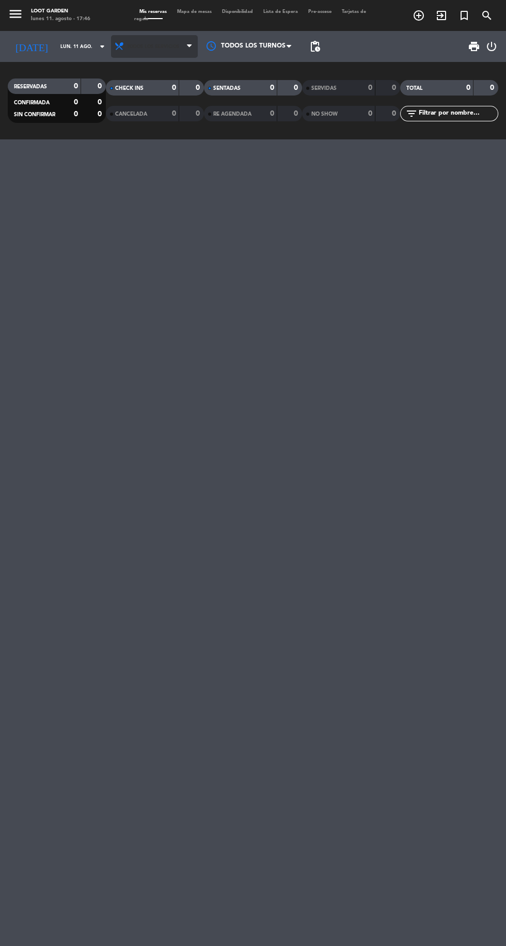
click at [114, 46] on icon at bounding box center [119, 46] width 10 height 10
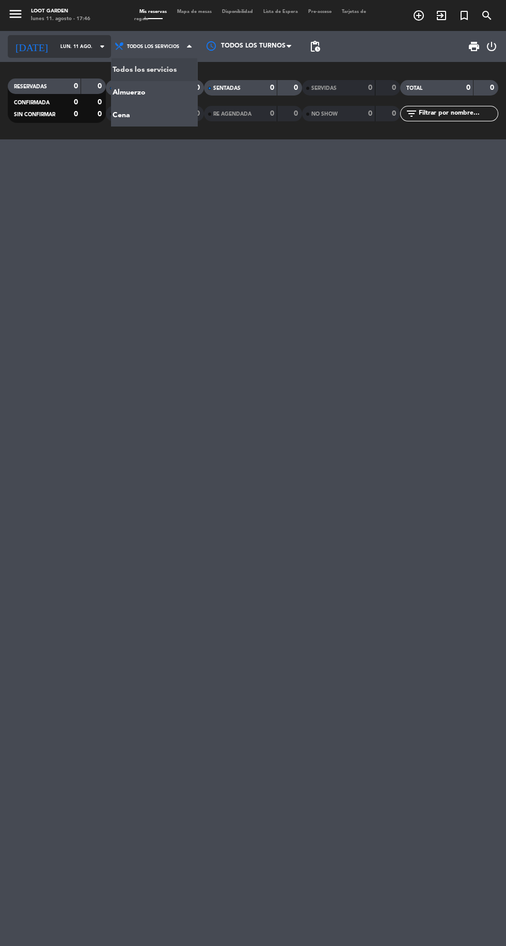
click at [96, 51] on icon "arrow_drop_down" at bounding box center [102, 46] width 12 height 12
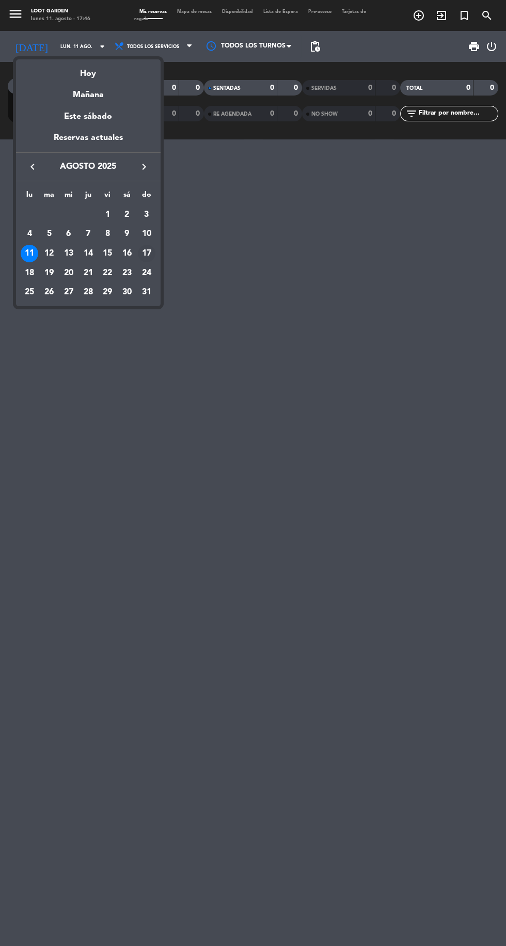
click at [154, 262] on td "17" at bounding box center [147, 254] width 20 height 20
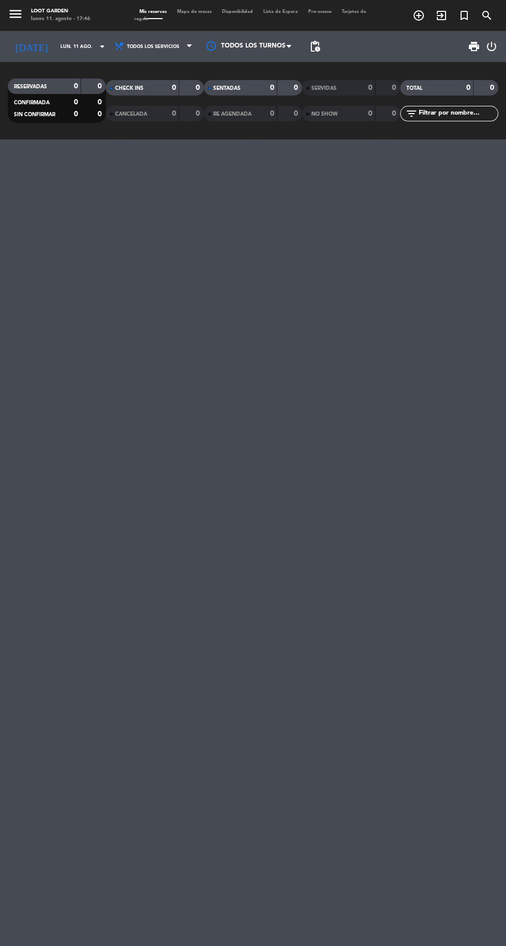
type input "dom. 17 ago."
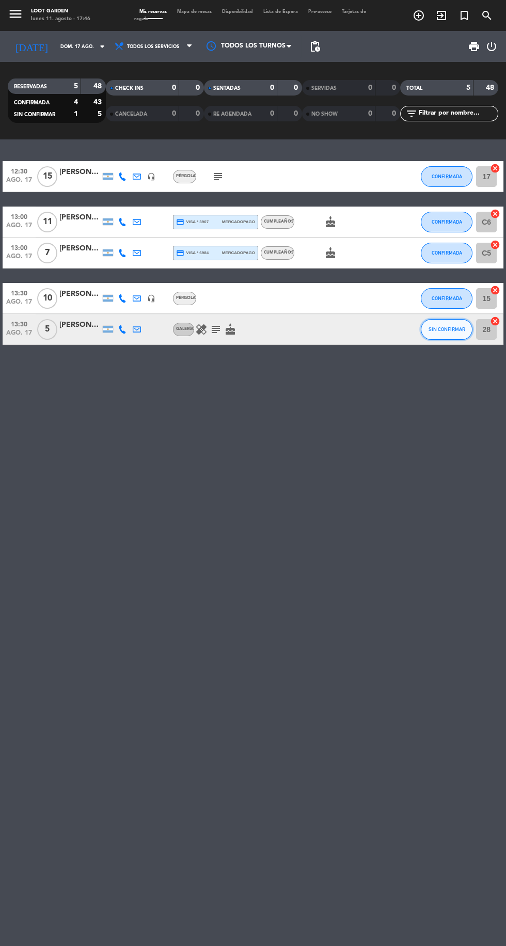
click at [459, 325] on button "SIN CONFIRMAR" at bounding box center [447, 329] width 52 height 21
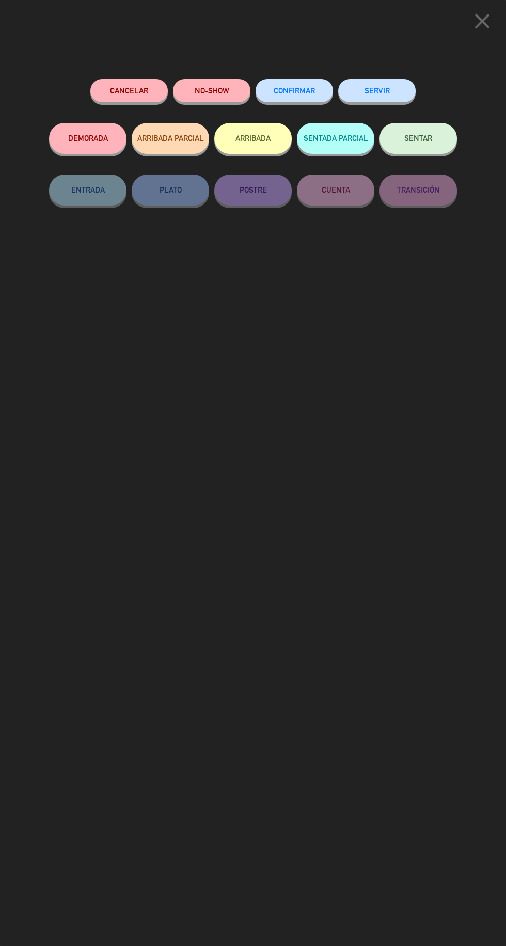
click at [325, 95] on button "CONFIRMAR" at bounding box center [294, 90] width 77 height 23
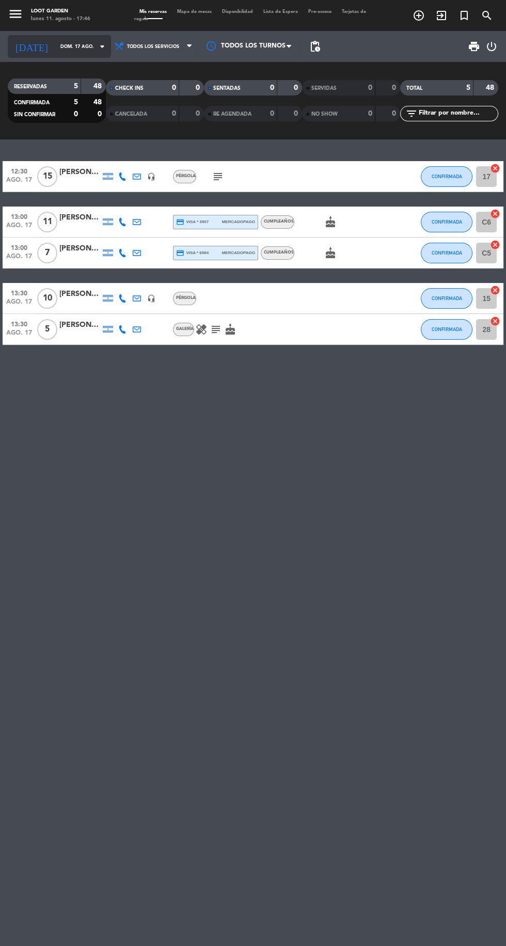
click at [96, 51] on icon "arrow_drop_down" at bounding box center [102, 46] width 12 height 12
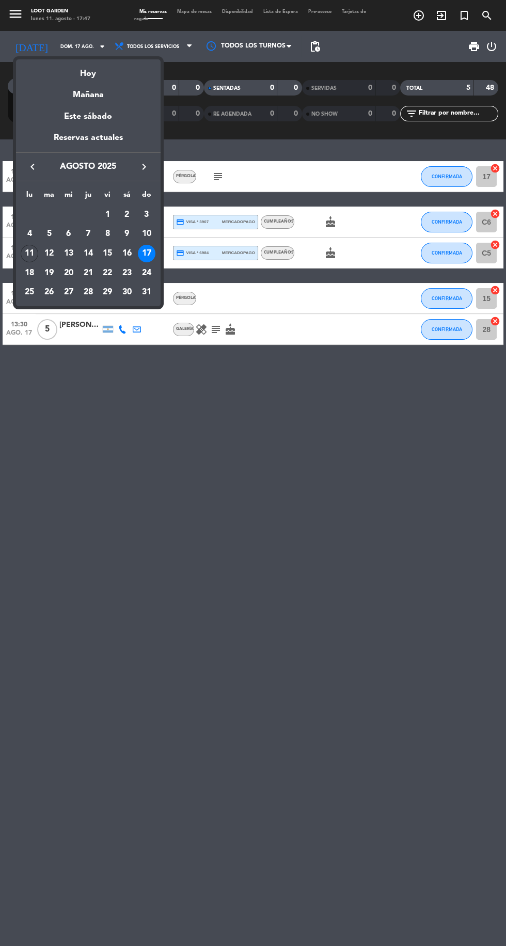
click at [217, 396] on div at bounding box center [253, 473] width 506 height 946
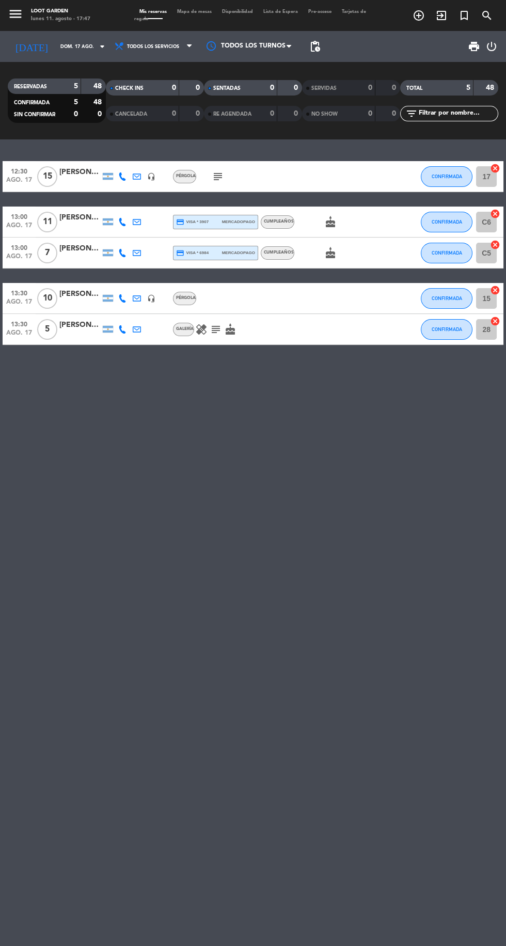
click at [203, 10] on span "Mapa de mesas" at bounding box center [194, 11] width 45 height 5
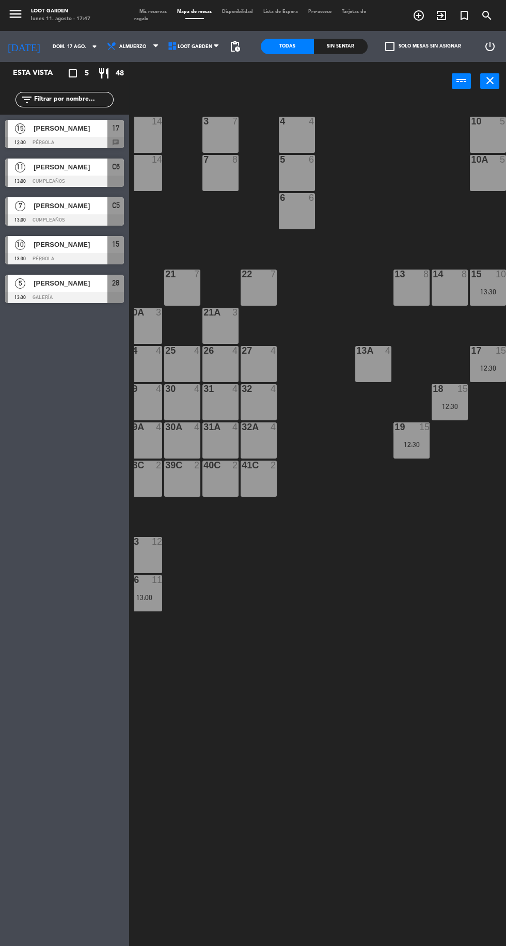
scroll to position [0, 170]
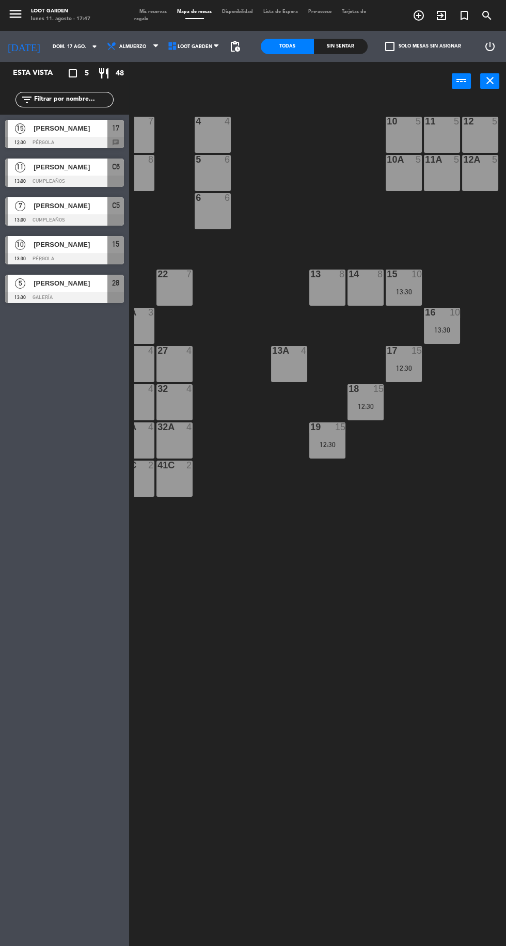
click at [209, 18] on span at bounding box center [194, 18] width 45 height 1
click at [219, 46] on span at bounding box center [219, 47] width 10 height 10
click at [202, 97] on ng-component "menu Loot Garden [DATE] 11. agosto - 17:47 Mis reservas Mapa de mesas Disponibi…" at bounding box center [253, 473] width 506 height 946
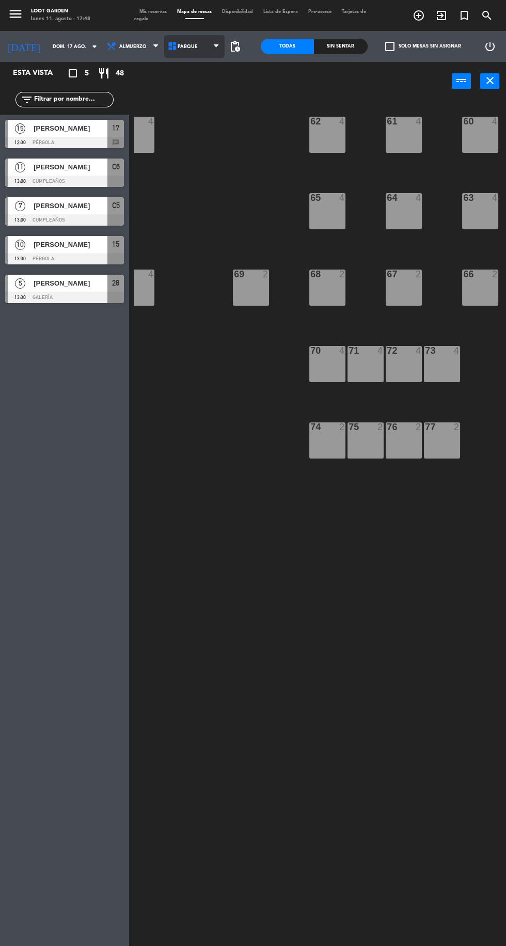
scroll to position [0, 0]
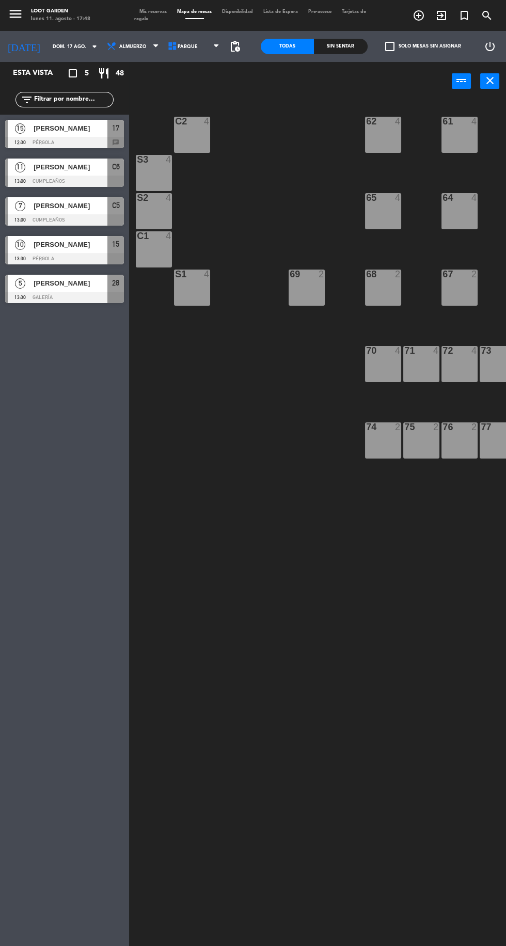
click at [170, 11] on span "Mis reservas" at bounding box center [153, 11] width 38 height 5
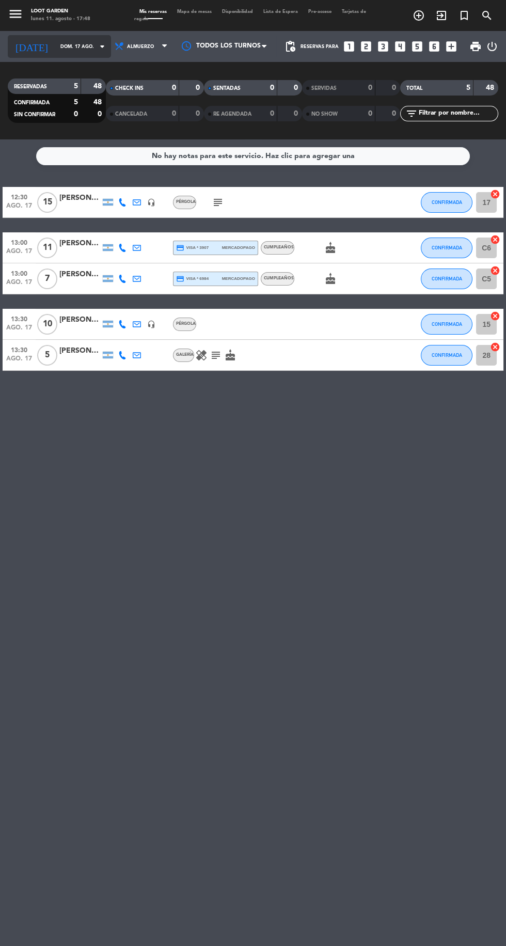
click at [79, 49] on input "dom. 17 ago." at bounding box center [87, 47] width 65 height 16
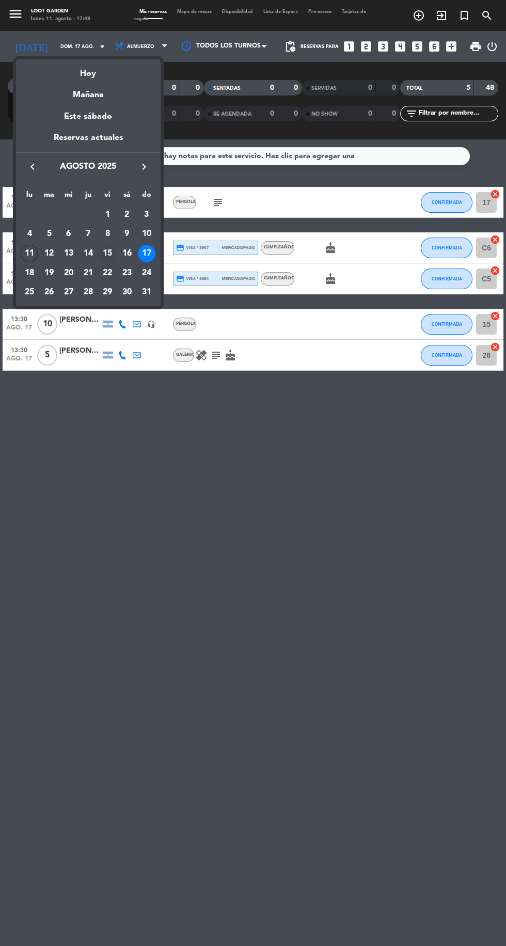
click at [107, 253] on div "15" at bounding box center [108, 254] width 18 height 18
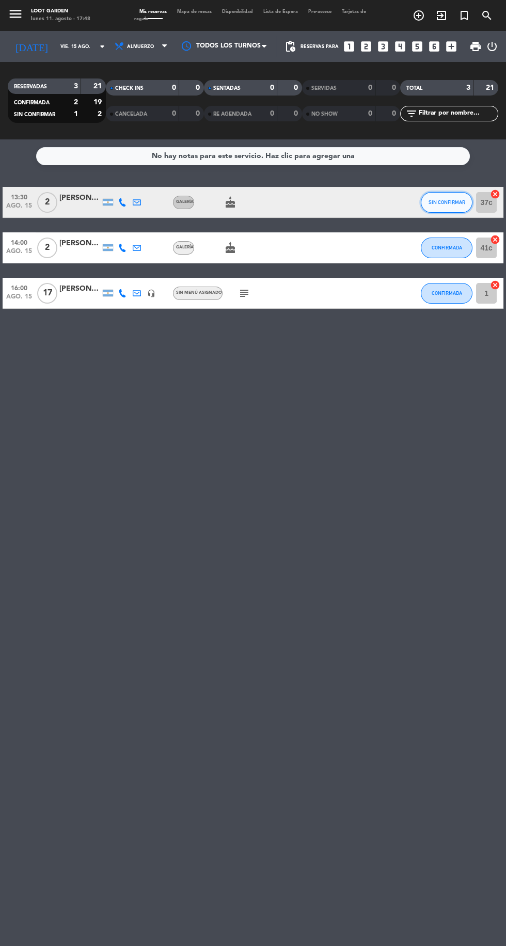
click at [449, 203] on span "SIN CONFIRMAR" at bounding box center [446, 202] width 37 height 6
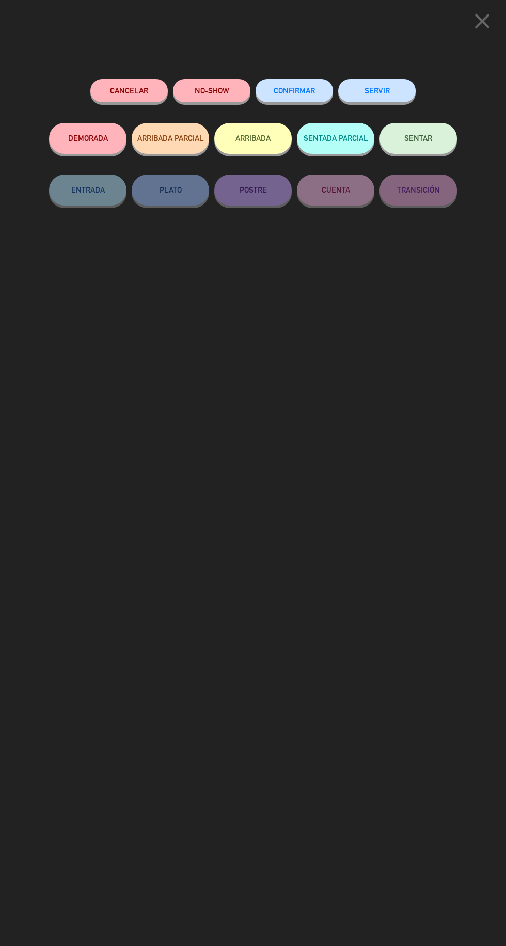
click at [310, 87] on span "CONFIRMAR" at bounding box center [294, 90] width 41 height 9
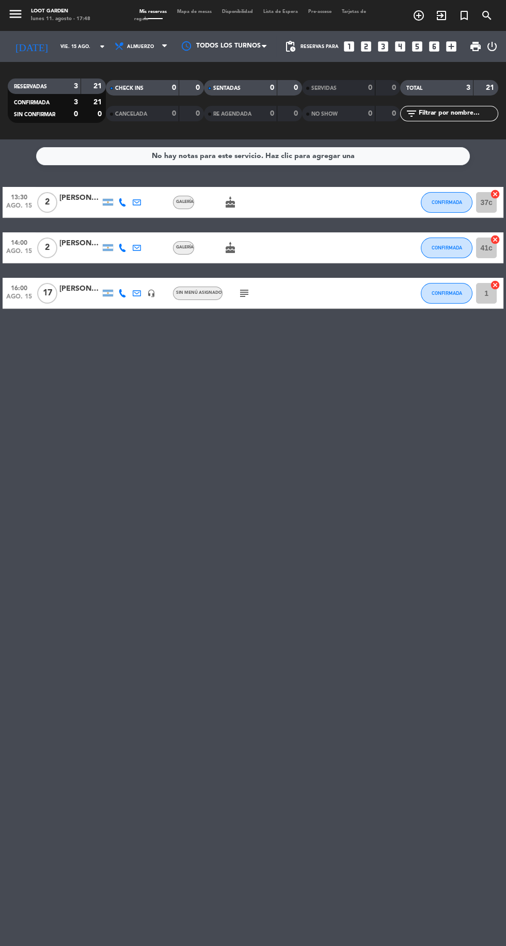
click at [73, 298] on div at bounding box center [79, 299] width 41 height 8
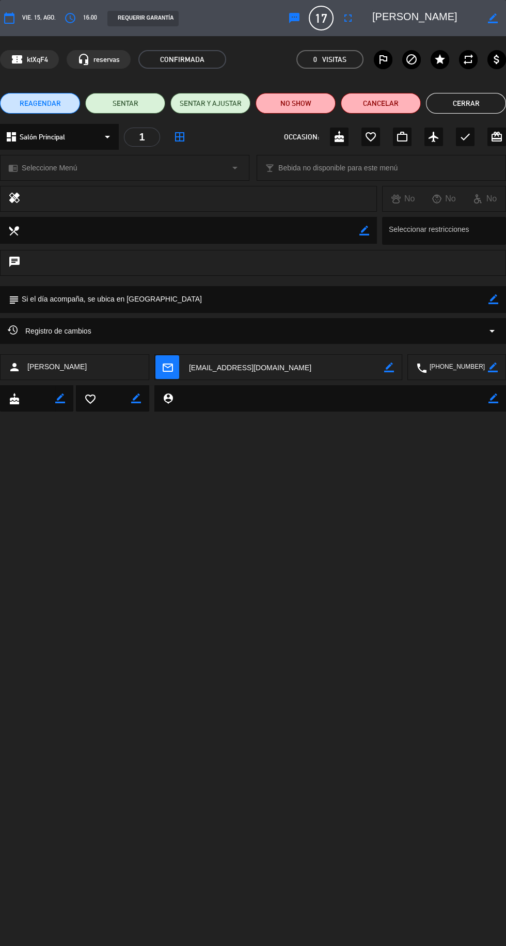
click at [477, 101] on button "Cerrar" at bounding box center [466, 103] width 80 height 21
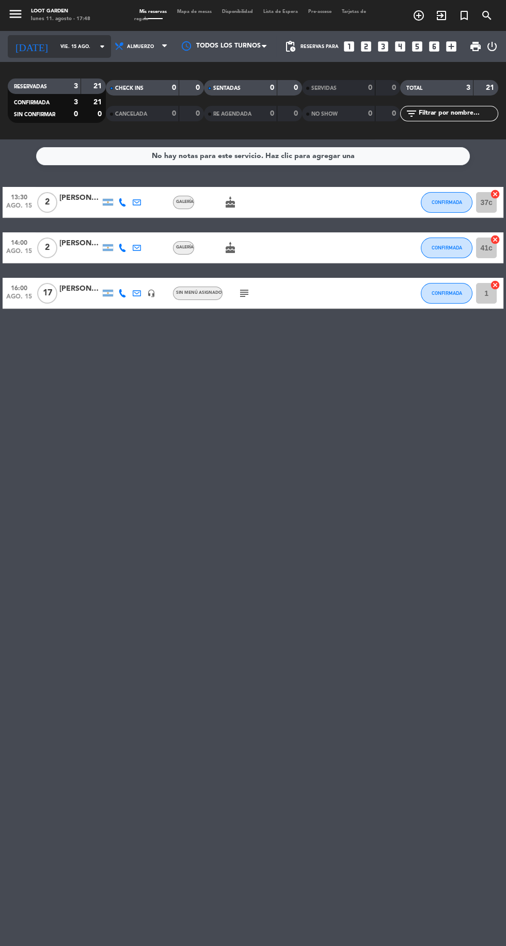
click at [96, 45] on icon "arrow_drop_down" at bounding box center [102, 46] width 12 height 12
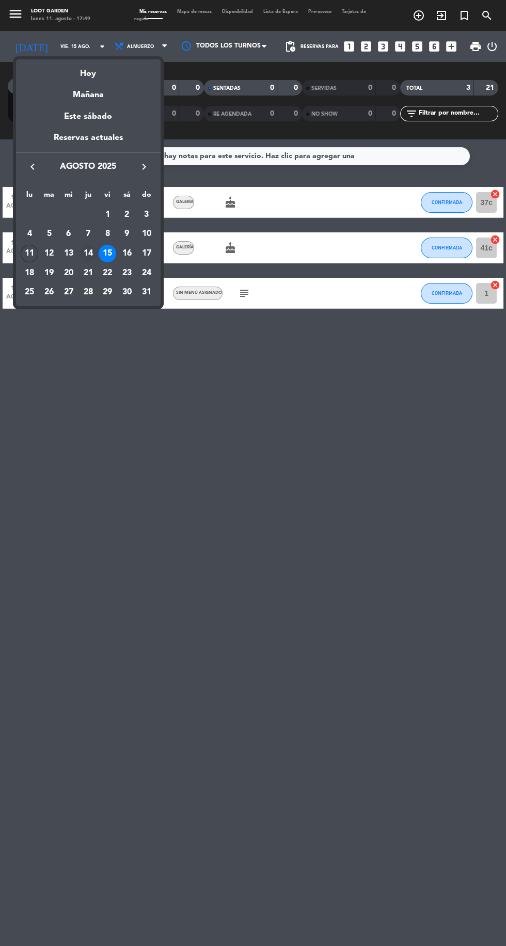
click at [88, 253] on div "14" at bounding box center [88, 254] width 18 height 18
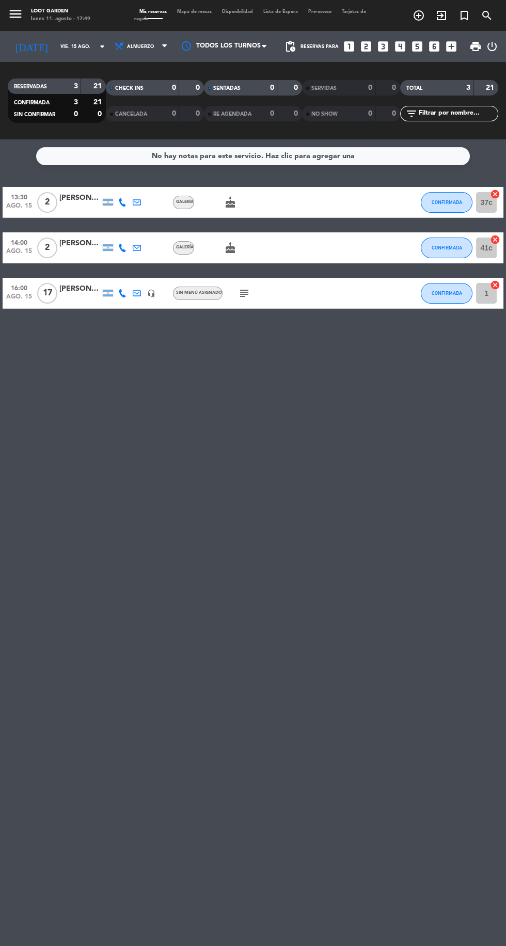
type input "jue. 14 ago."
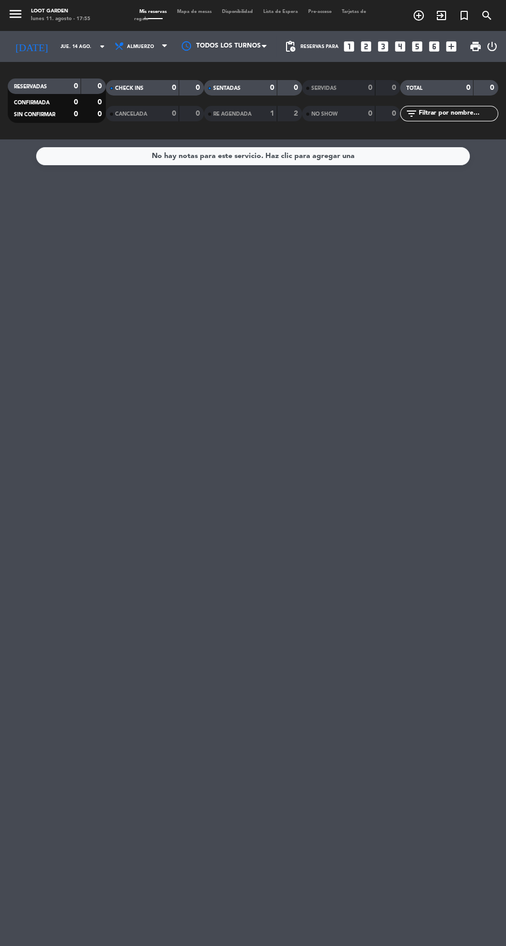
click at [13, 17] on icon "menu" at bounding box center [15, 13] width 15 height 15
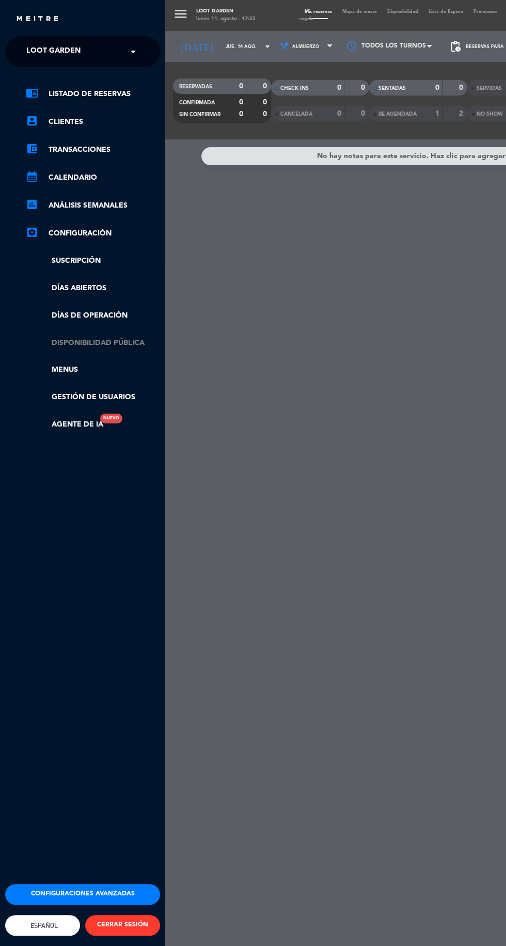
click at [135, 344] on link "Disponibilidad pública" at bounding box center [93, 343] width 134 height 12
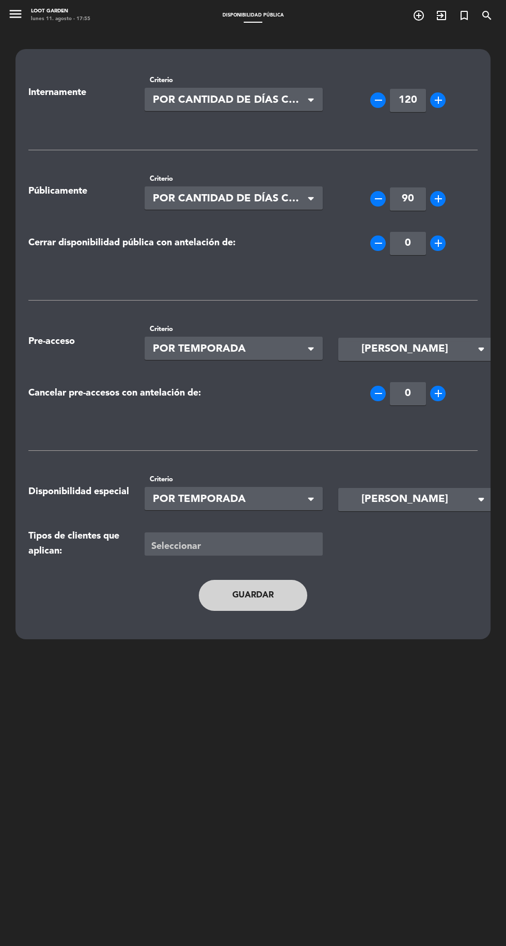
click at [13, 17] on icon "menu" at bounding box center [15, 13] width 15 height 15
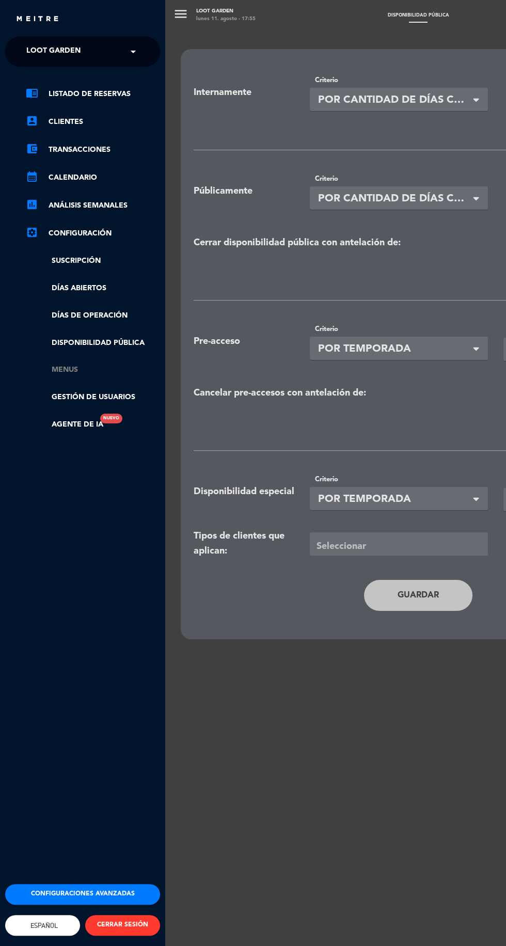
click at [85, 368] on link "Menus" at bounding box center [93, 370] width 134 height 12
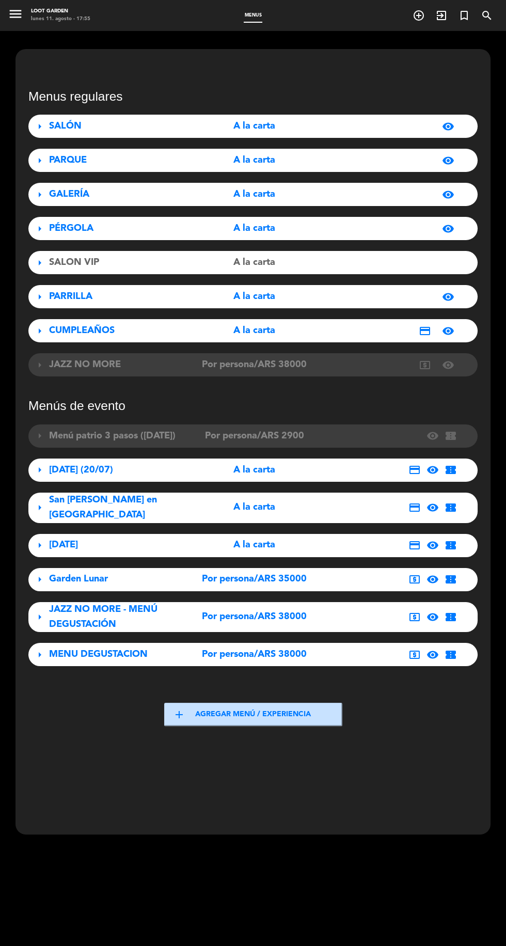
click at [347, 658] on div "local_atm visibility confirmation_number" at bounding box center [391, 654] width 137 height 12
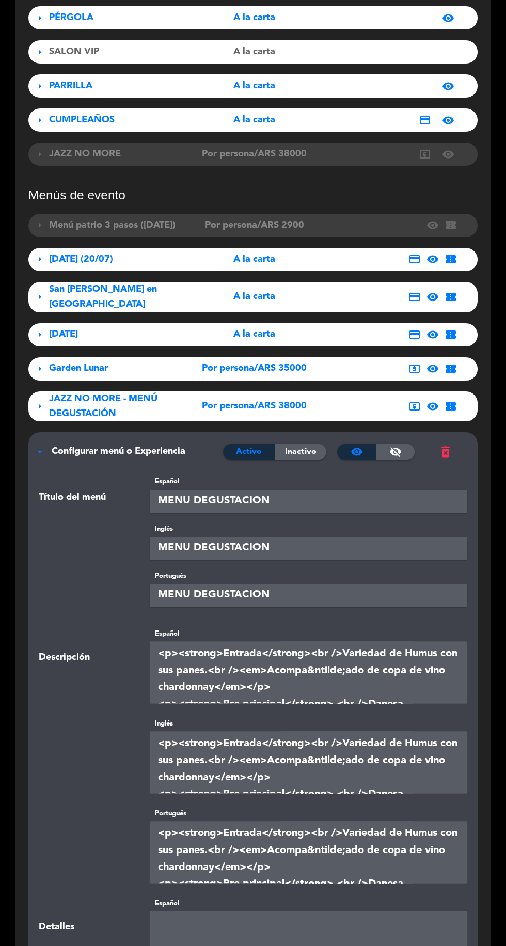
scroll to position [240, 0]
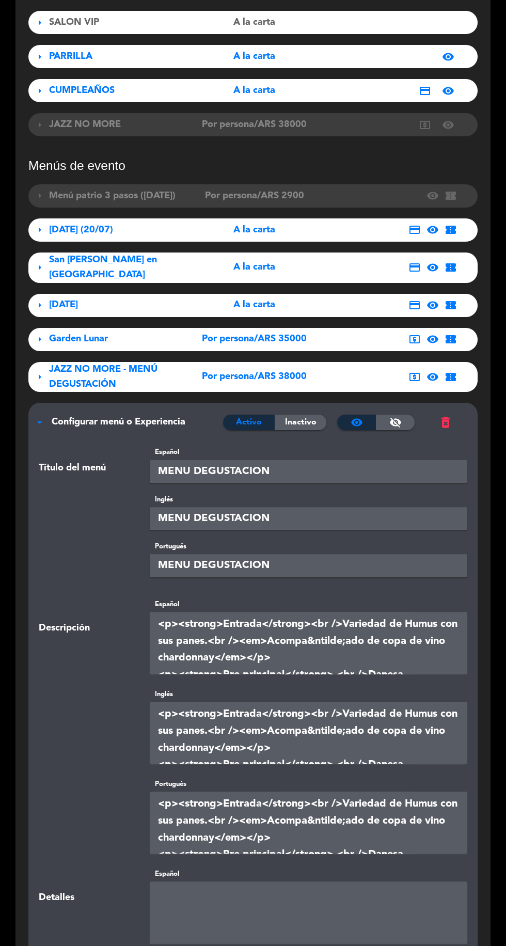
click at [320, 471] on input "MENU DEGUSTACION" at bounding box center [308, 471] width 317 height 23
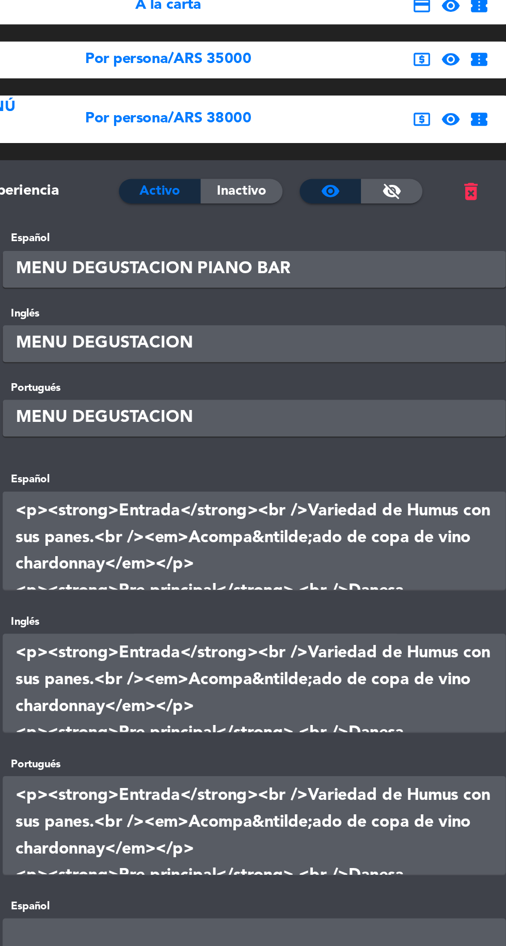
type input "MENU DEGUSTACION PIANO BAR"
click at [320, 518] on input "MENU DEGUSTACION" at bounding box center [308, 518] width 317 height 23
type input "MENU DEGUSTACION PIANO BAR"
click at [321, 564] on input "MENU DEGUSTACION" at bounding box center [308, 565] width 317 height 23
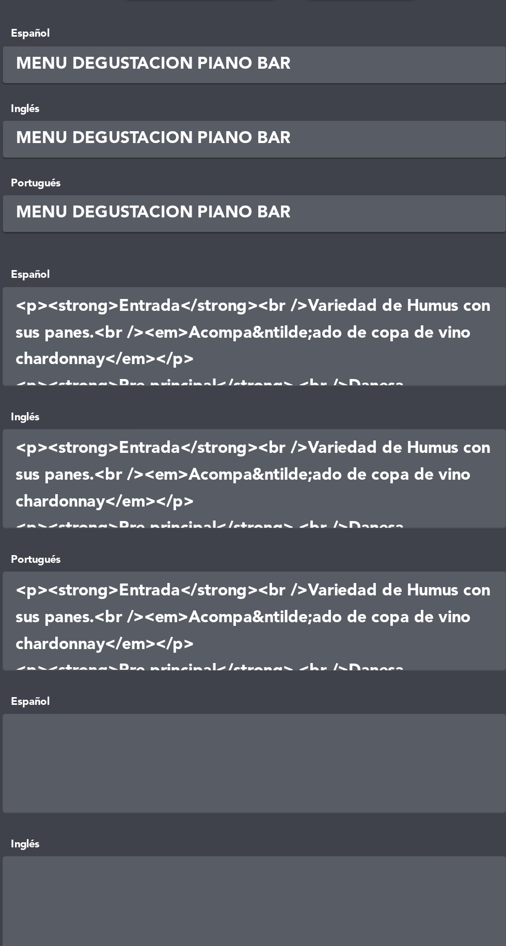
scroll to position [370, 0]
type input "MENU DEGUSTACION PIANO BAR"
click at [380, 522] on textarea at bounding box center [308, 513] width 317 height 62
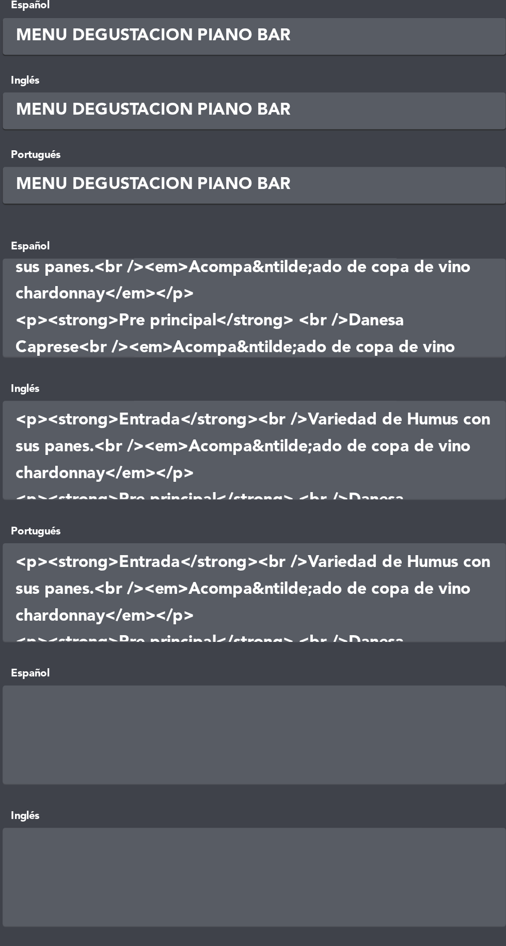
scroll to position [388, 0]
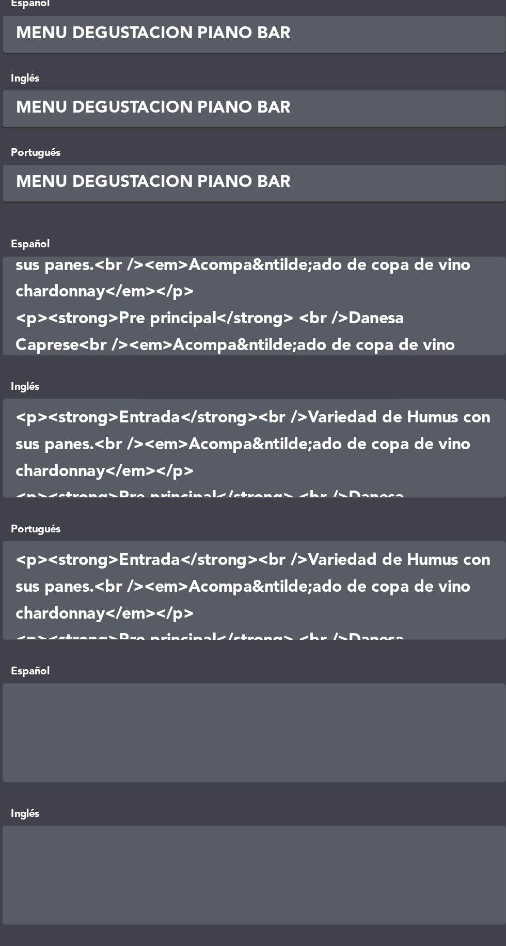
click at [302, 496] on textarea at bounding box center [308, 495] width 317 height 62
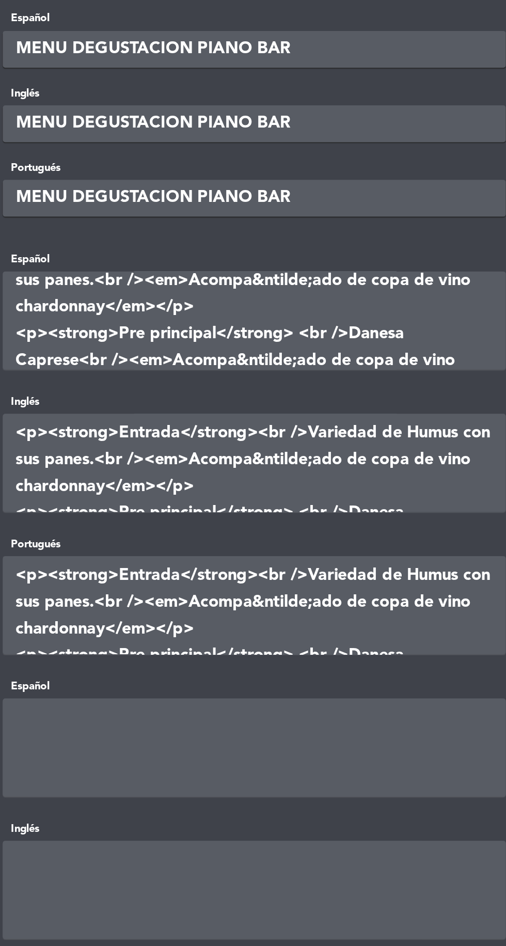
scroll to position [378, 0]
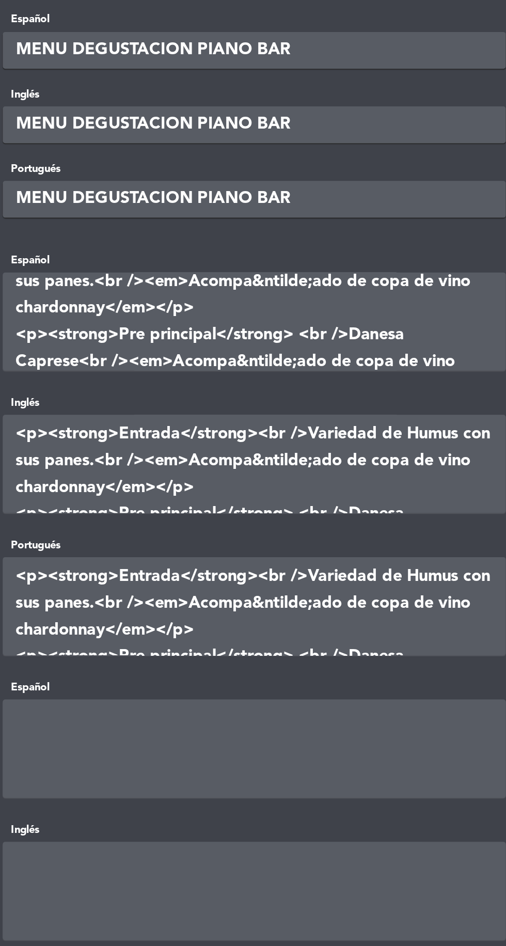
click at [253, 511] on textarea at bounding box center [308, 504] width 317 height 62
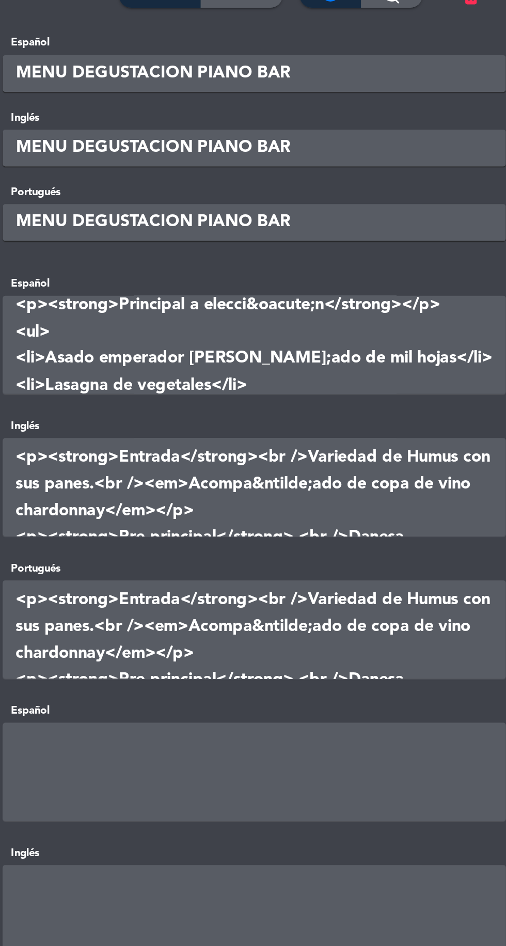
scroll to position [360, 0]
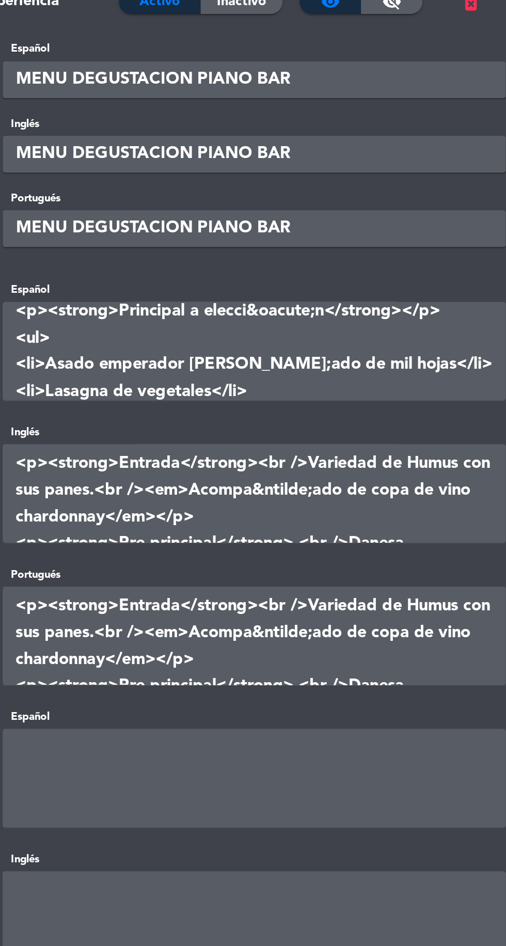
click at [219, 528] on textarea at bounding box center [308, 523] width 317 height 62
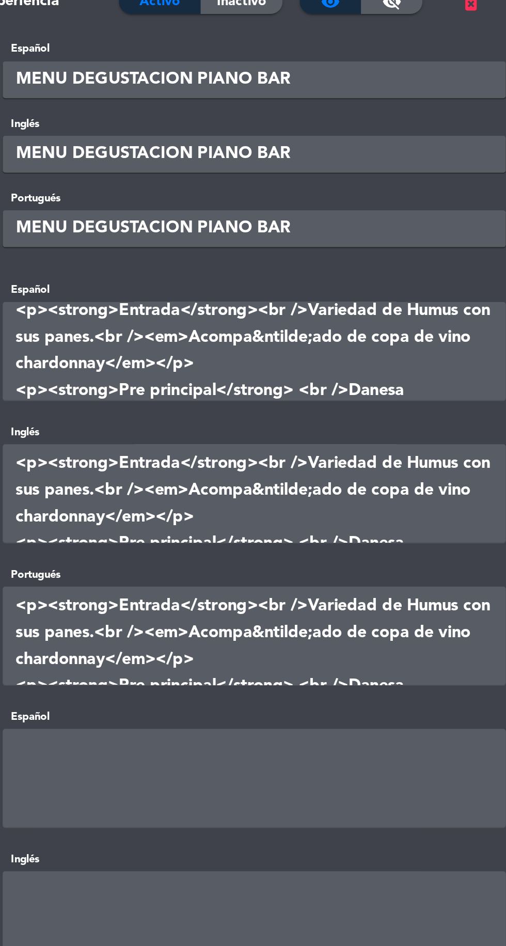
click at [218, 501] on textarea at bounding box center [308, 523] width 317 height 62
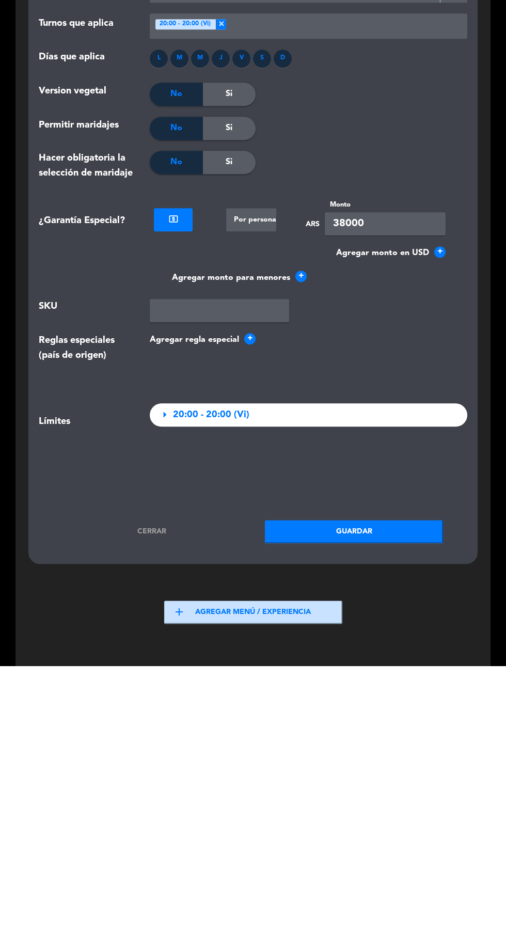
scroll to position [1177, 0]
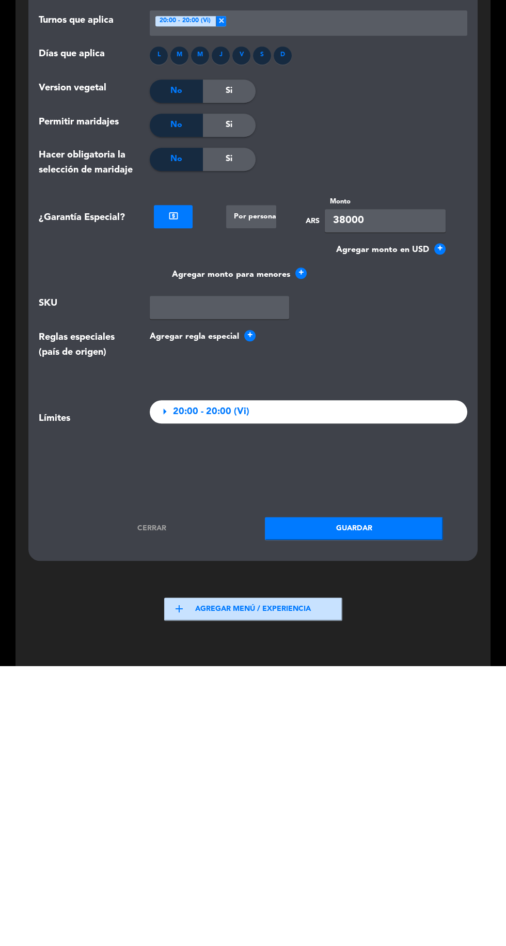
click at [378, 816] on button "Guardar" at bounding box center [354, 808] width 178 height 23
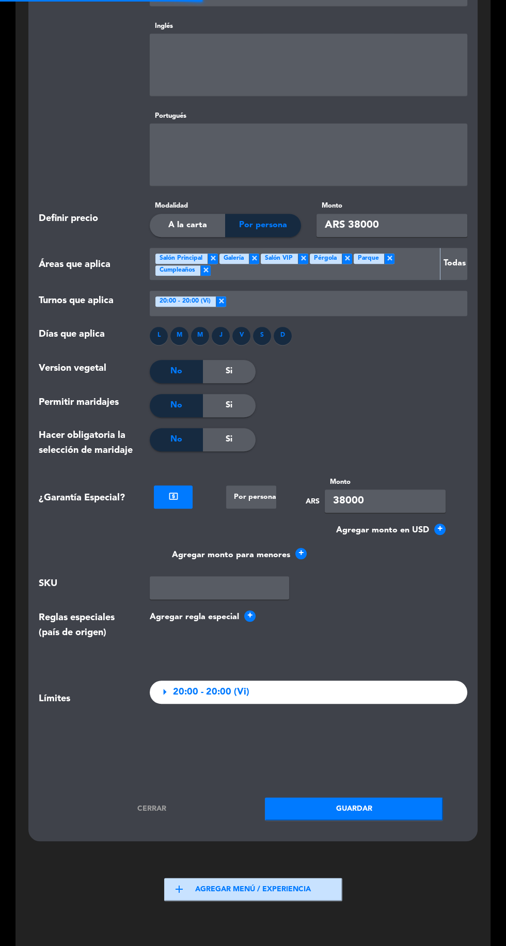
click at [376, 816] on button "Guardar" at bounding box center [354, 808] width 178 height 23
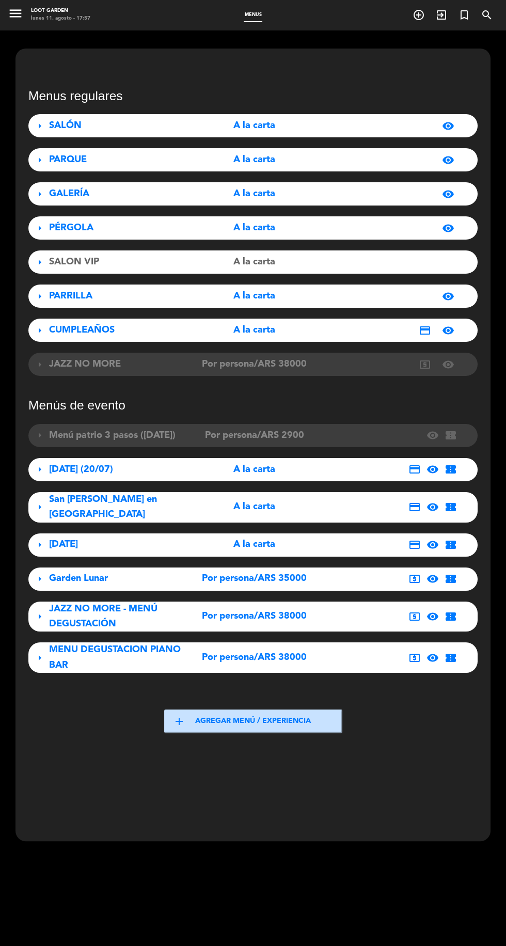
scroll to position [0, 0]
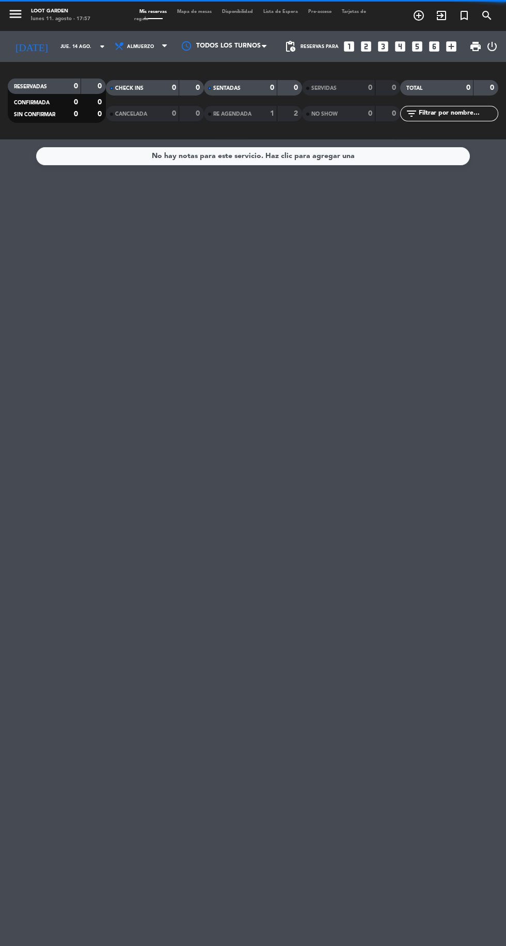
click at [13, 18] on icon "menu" at bounding box center [15, 13] width 15 height 15
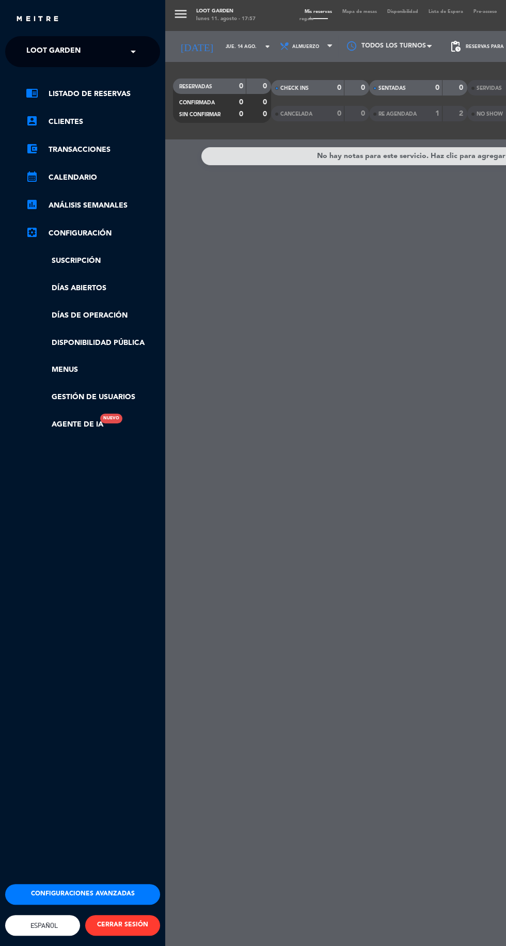
click at [124, 234] on link "settings_applications Configuración" at bounding box center [93, 233] width 134 height 12
click at [88, 233] on link "settings_applications Configuración" at bounding box center [93, 233] width 134 height 12
click at [72, 233] on link "settings_applications Configuración" at bounding box center [93, 233] width 134 height 12
click at [142, 397] on link "Gestión de usuarios" at bounding box center [93, 397] width 134 height 12
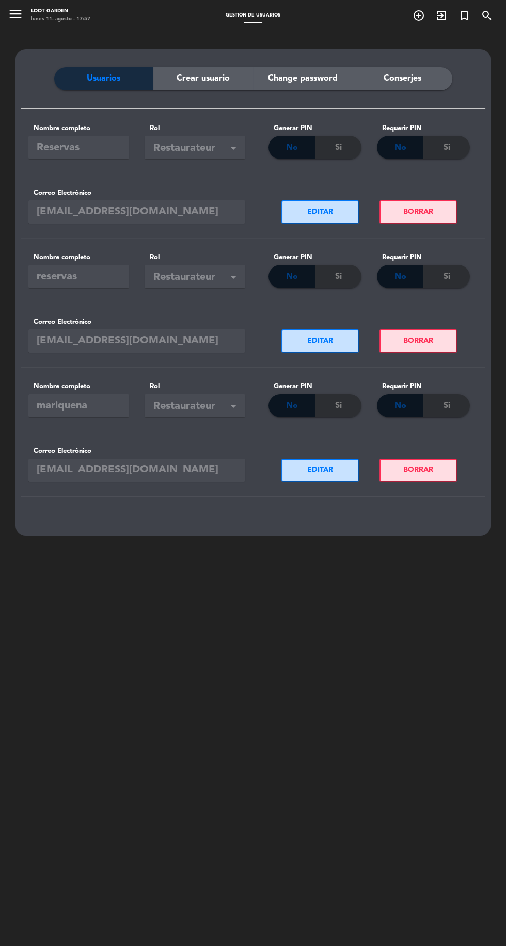
click at [21, 13] on icon "menu" at bounding box center [15, 13] width 15 height 15
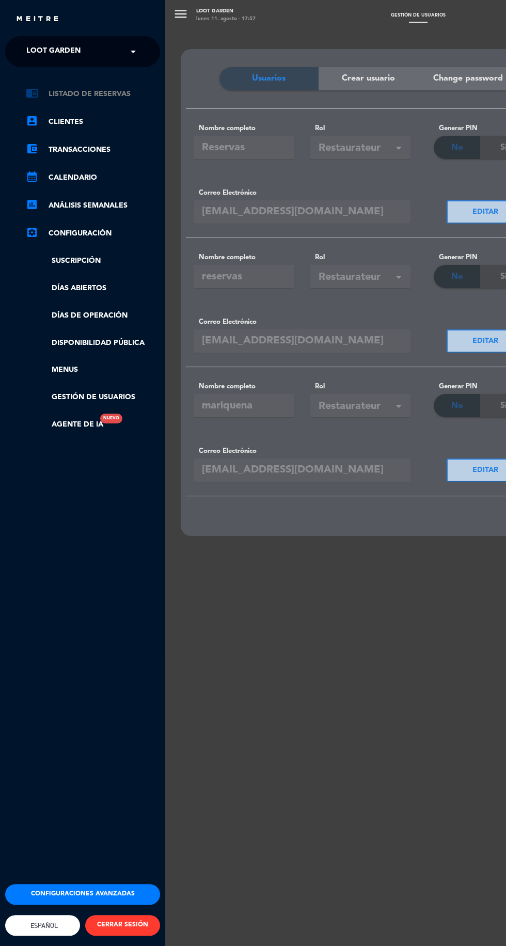
click at [120, 100] on link "chrome_reader_mode Listado de Reservas" at bounding box center [93, 94] width 134 height 12
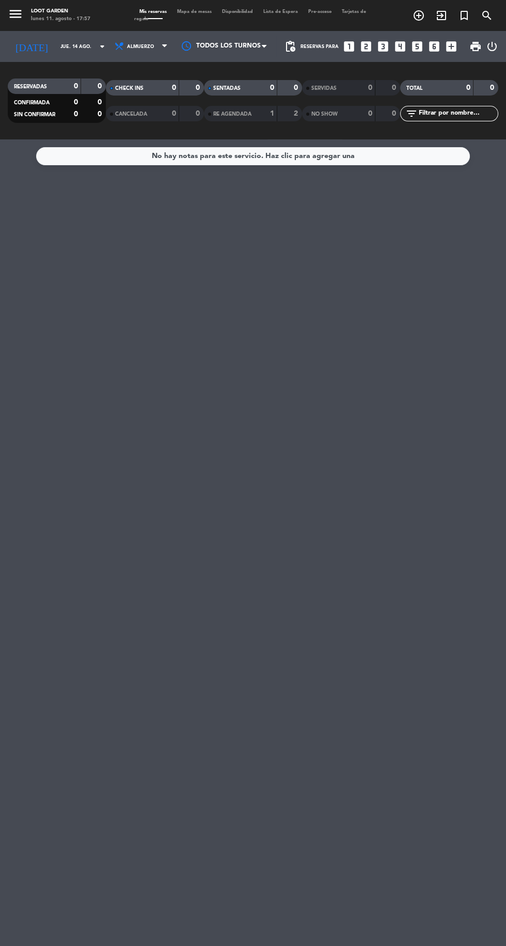
click at [21, 17] on icon "menu" at bounding box center [15, 13] width 15 height 15
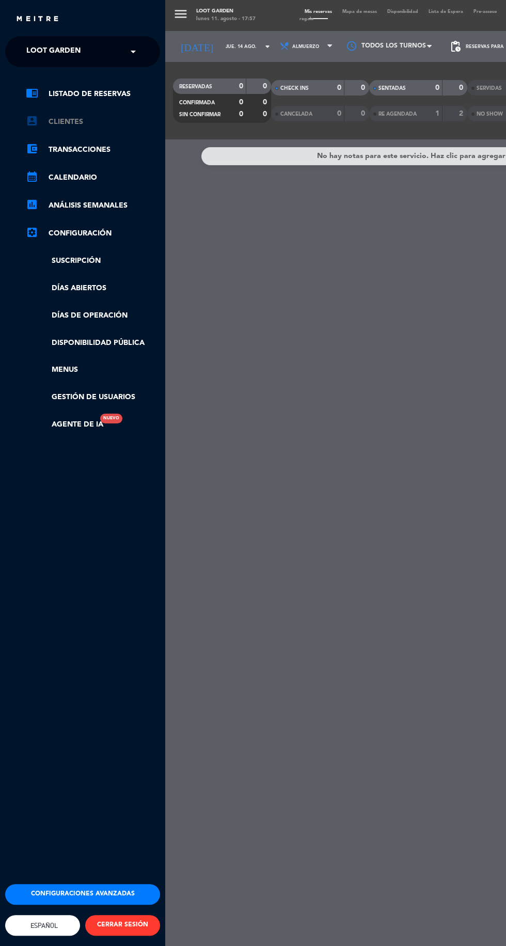
click at [104, 126] on link "account_box Clientes" at bounding box center [93, 122] width 134 height 12
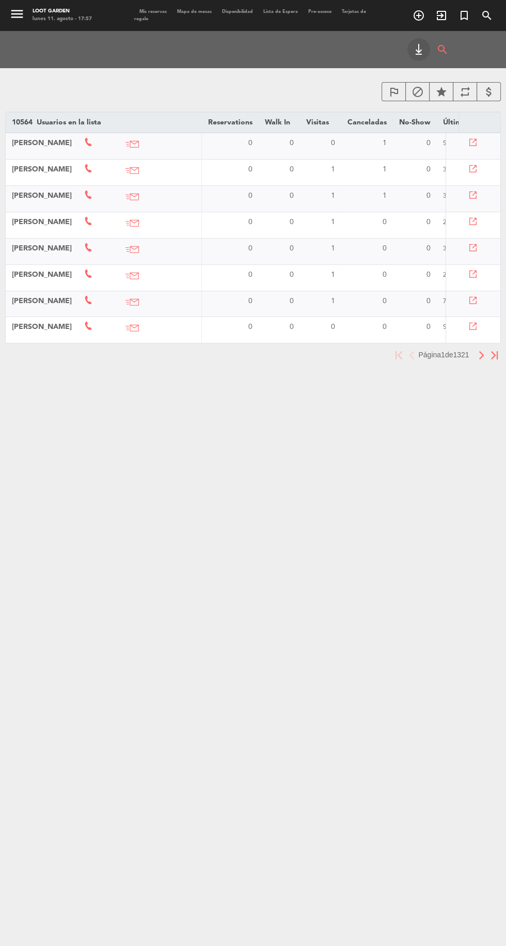
click at [17, 20] on icon "menu" at bounding box center [16, 13] width 15 height 15
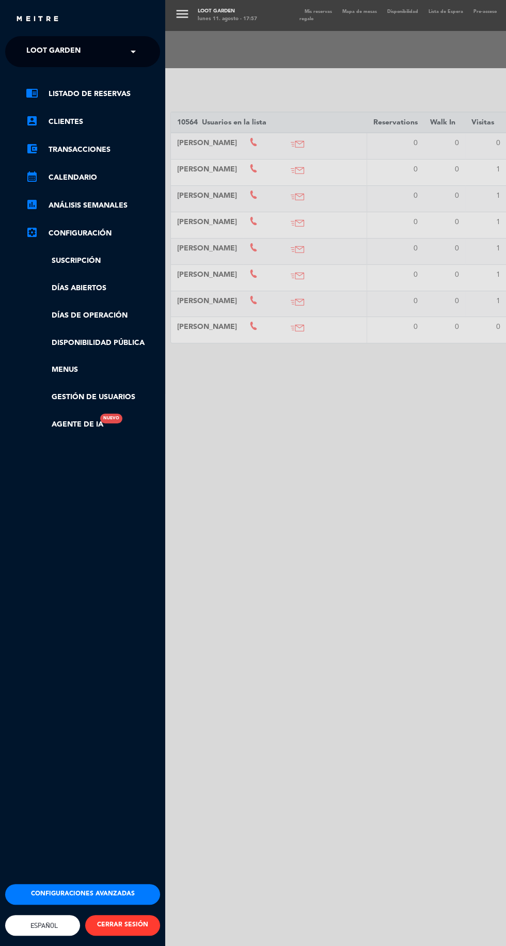
click at [104, 232] on link "settings_applications Configuración" at bounding box center [93, 233] width 134 height 12
click at [116, 88] on link "chrome_reader_mode Listado de Reservas" at bounding box center [93, 94] width 134 height 12
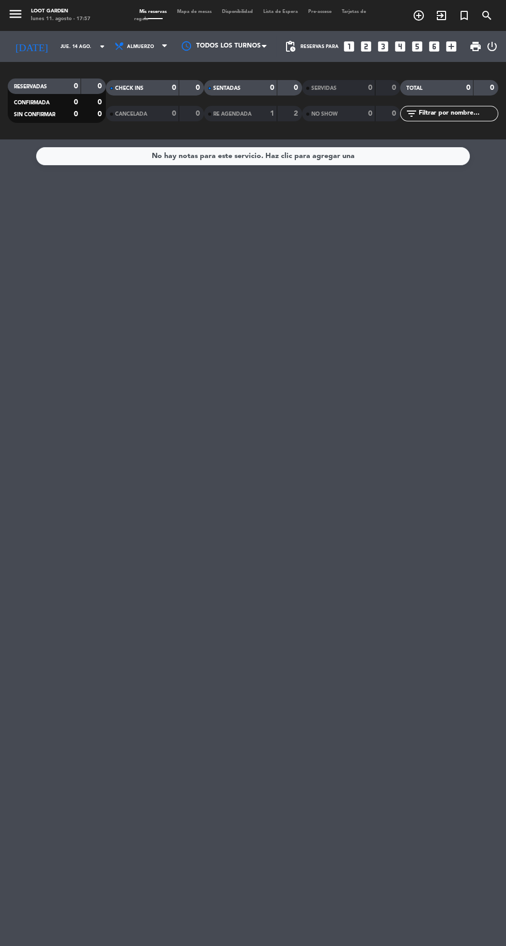
click at [18, 19] on icon "menu" at bounding box center [15, 13] width 15 height 15
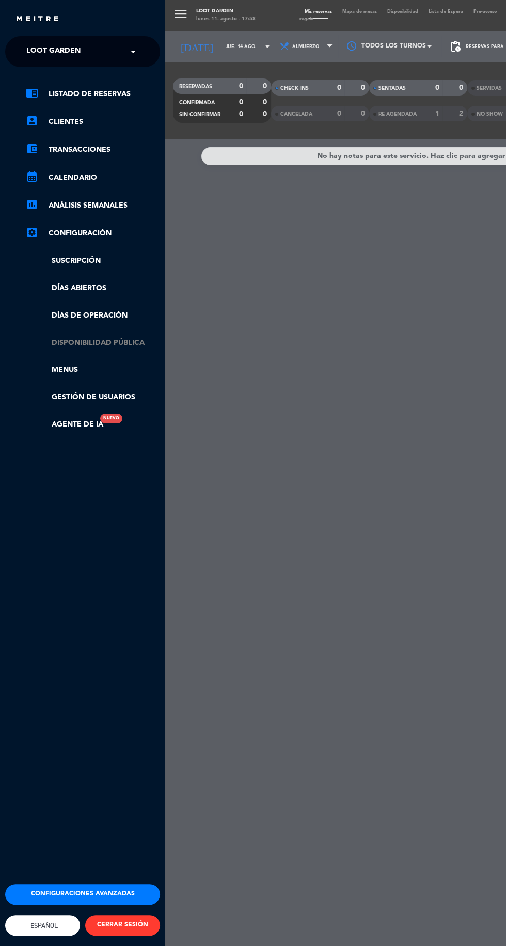
click at [134, 344] on link "Disponibilidad pública" at bounding box center [93, 343] width 134 height 12
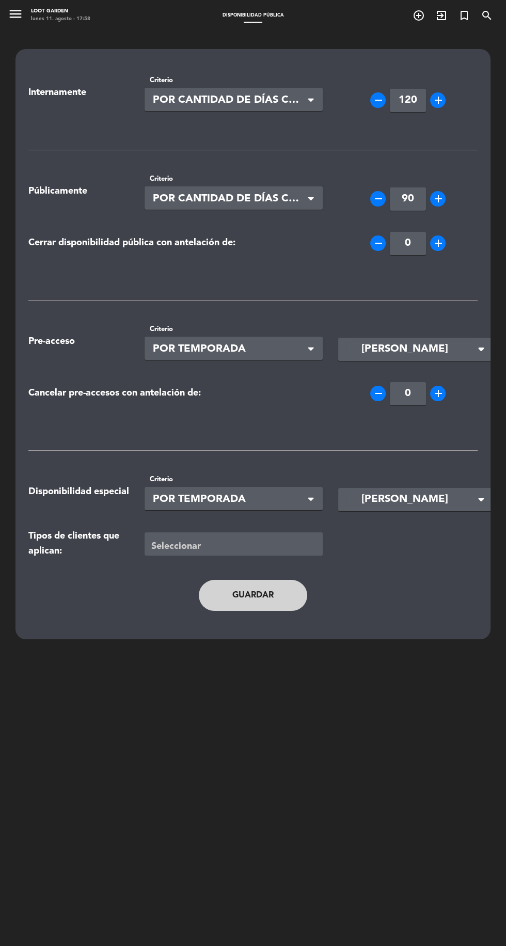
click at [15, 19] on icon "menu" at bounding box center [15, 13] width 15 height 15
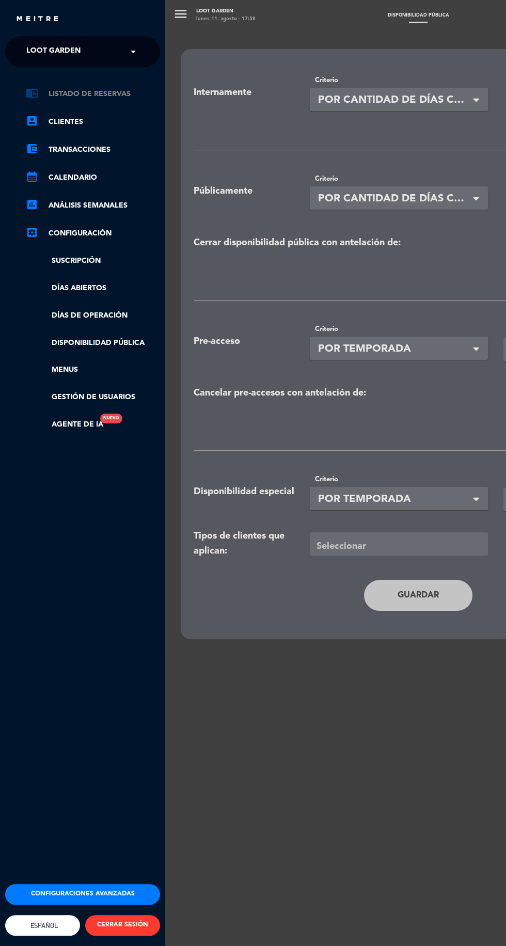
click at [119, 91] on link "chrome_reader_mode Listado de Reservas" at bounding box center [93, 94] width 134 height 12
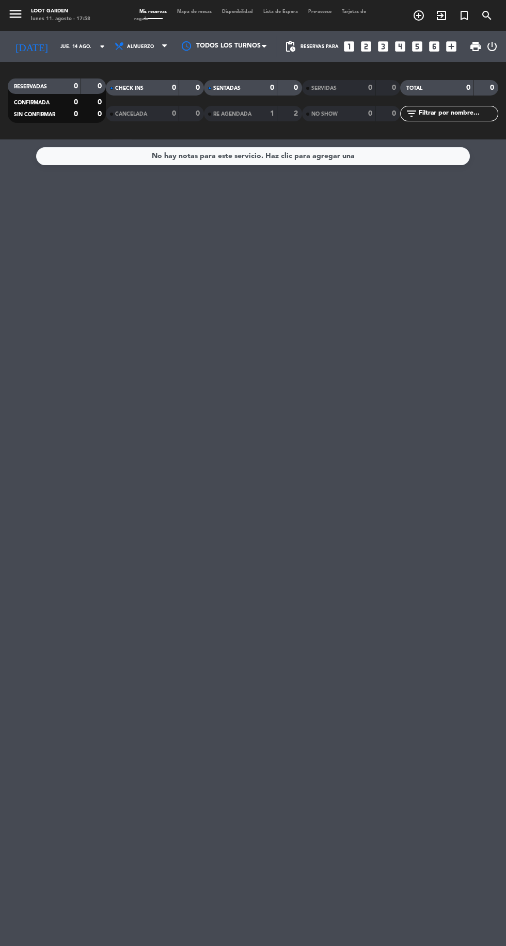
click at [201, 10] on span "Mapa de mesas" at bounding box center [194, 11] width 45 height 5
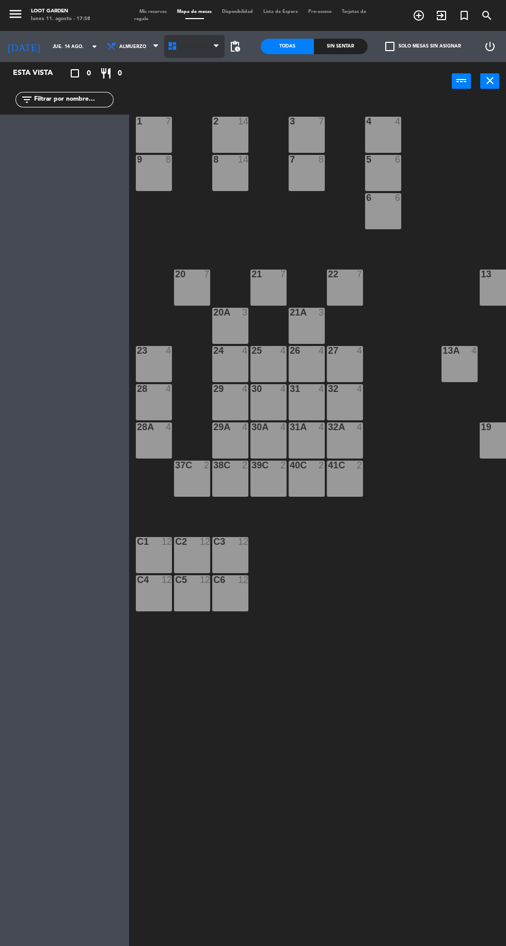
click at [208, 43] on span "Loot Garden" at bounding box center [194, 46] width 61 height 23
click at [193, 102] on ng-component "menu Loot Garden [DATE] 11. agosto - 17:58 Mis reservas Mapa de mesas Disponibi…" at bounding box center [253, 473] width 506 height 946
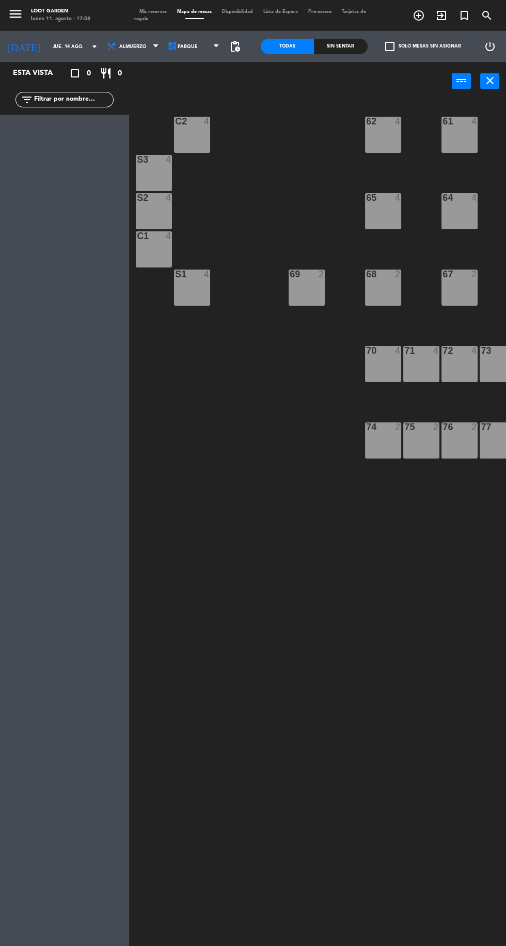
click at [17, 13] on icon "menu" at bounding box center [15, 13] width 15 height 15
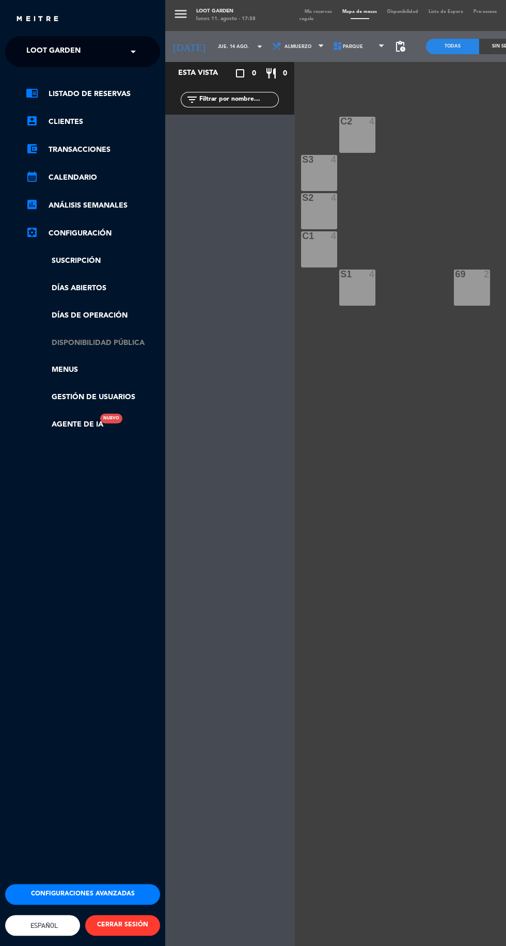
click at [145, 345] on link "Disponibilidad pública" at bounding box center [93, 343] width 134 height 12
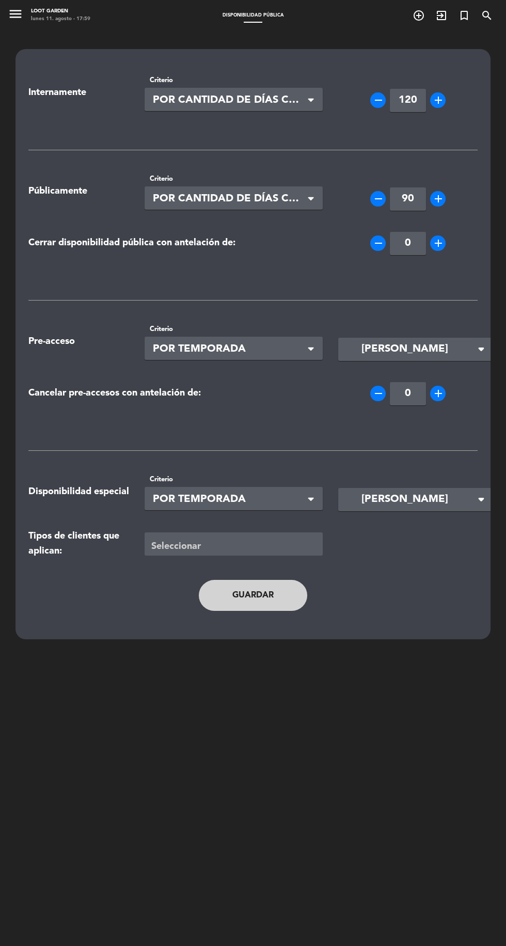
click at [20, 13] on icon "menu" at bounding box center [15, 13] width 15 height 15
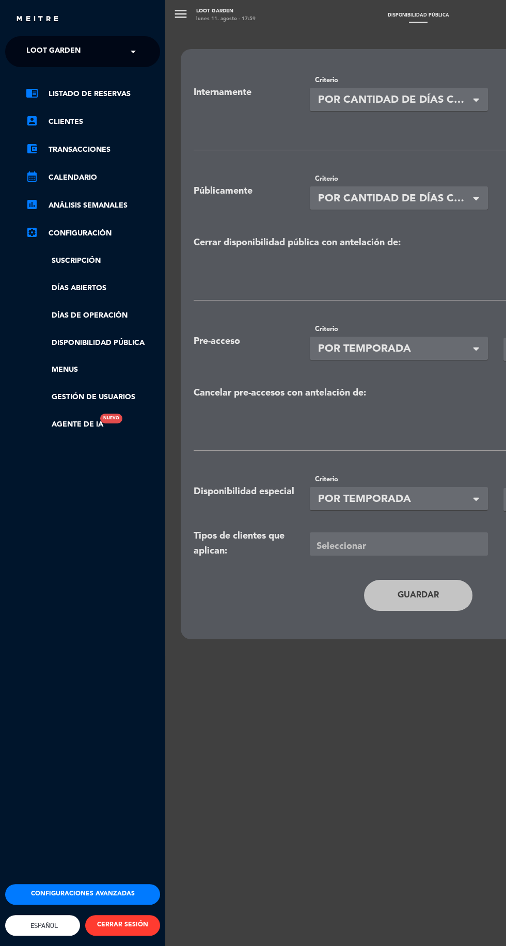
click at [139, 53] on span at bounding box center [136, 52] width 18 height 22
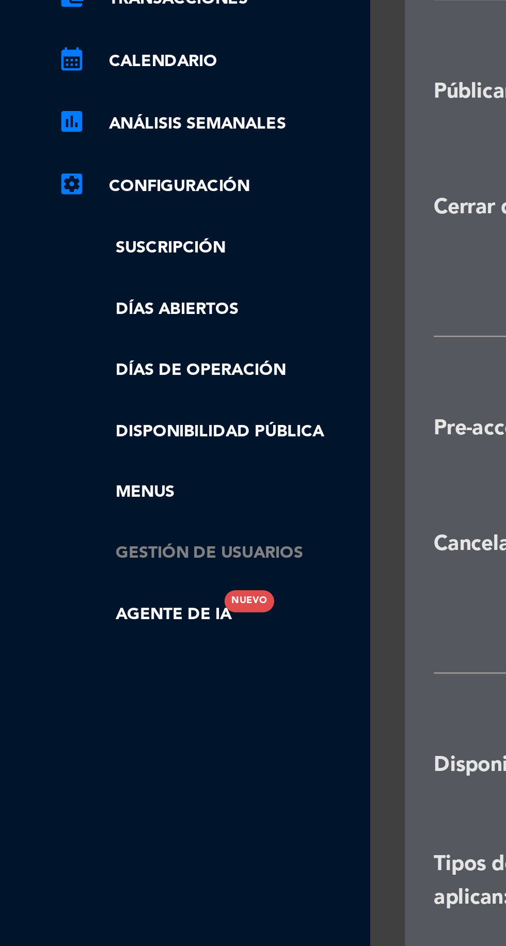
click at [116, 394] on link "Gestión de usuarios" at bounding box center [93, 397] width 134 height 12
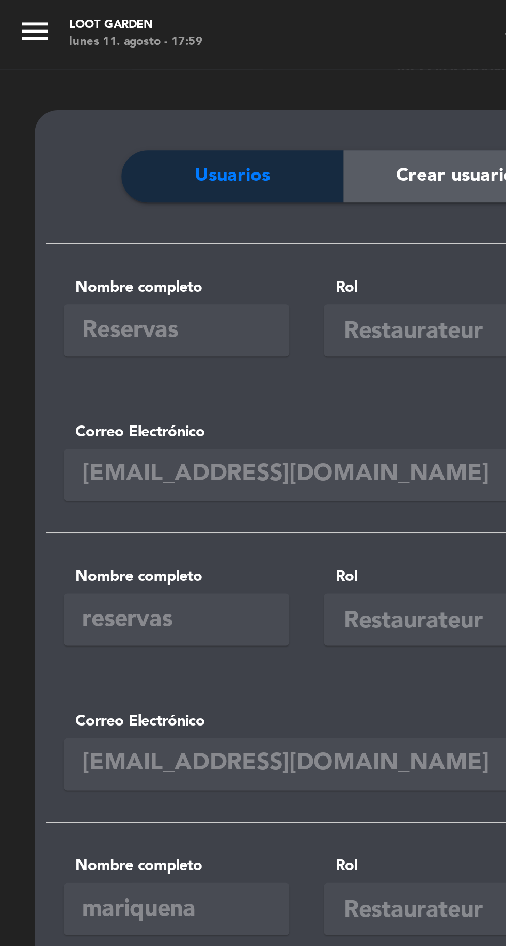
click at [14, 10] on icon "menu" at bounding box center [15, 13] width 15 height 15
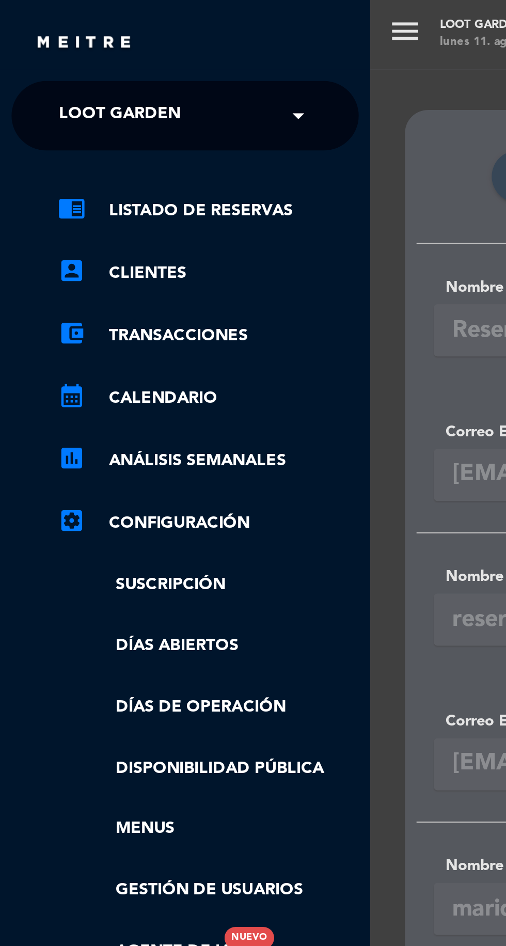
scroll to position [0, 2]
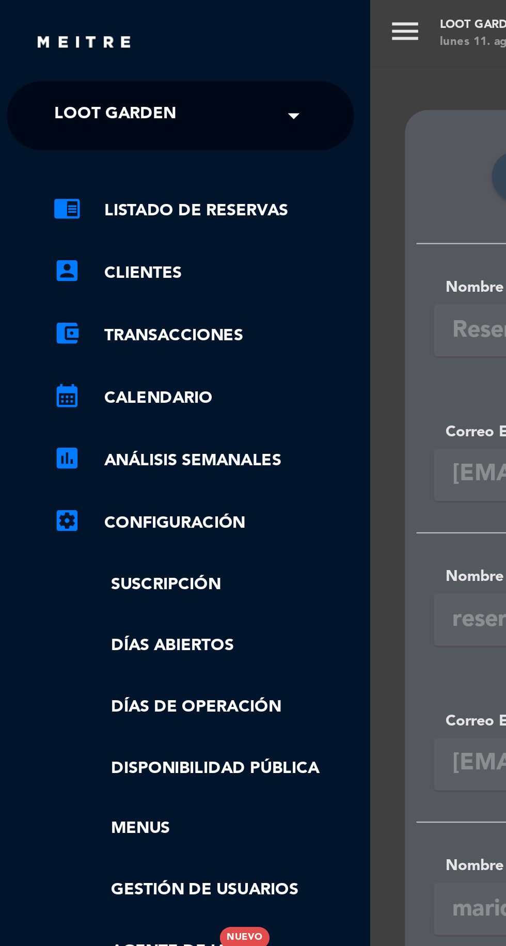
click at [97, 231] on link "settings_applications Configuración" at bounding box center [91, 233] width 134 height 12
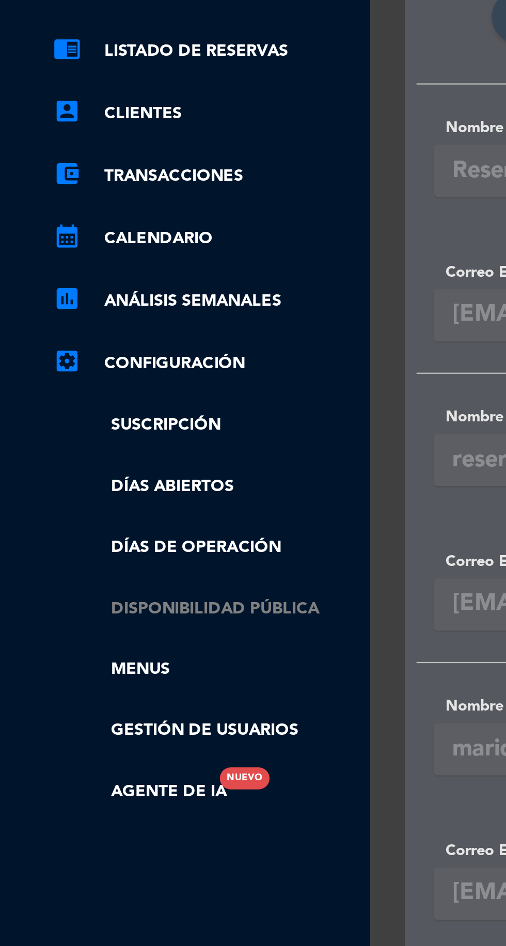
click at [123, 345] on link "Disponibilidad pública" at bounding box center [91, 343] width 134 height 12
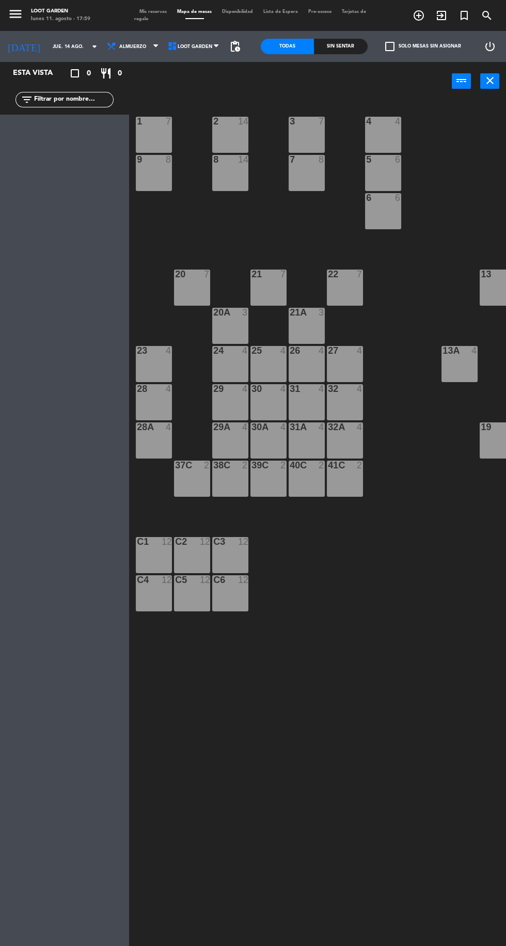
click at [15, 18] on icon "menu" at bounding box center [15, 13] width 15 height 15
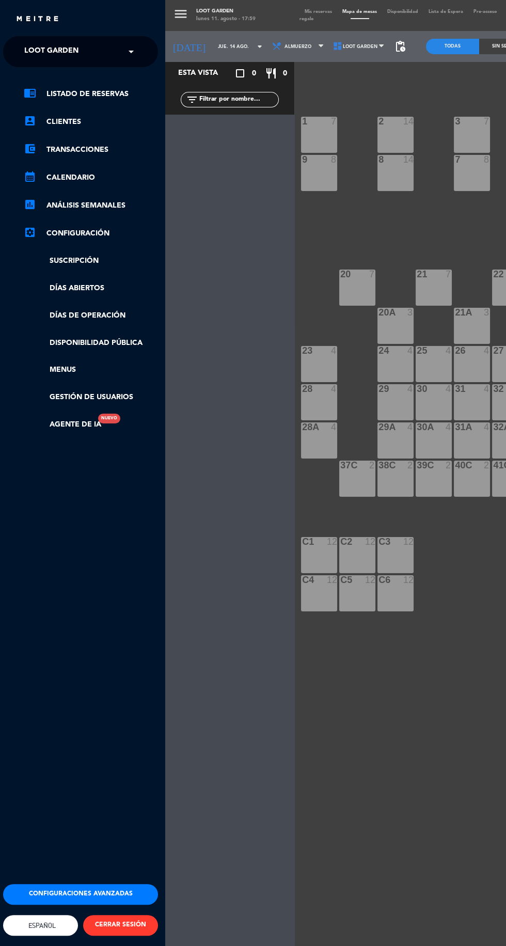
click at [365, 15] on div "menu Loot Garden [DATE] 11. agosto - 17:59 Mis reservas Mapa de mesas Disponibi…" at bounding box center [418, 473] width 506 height 946
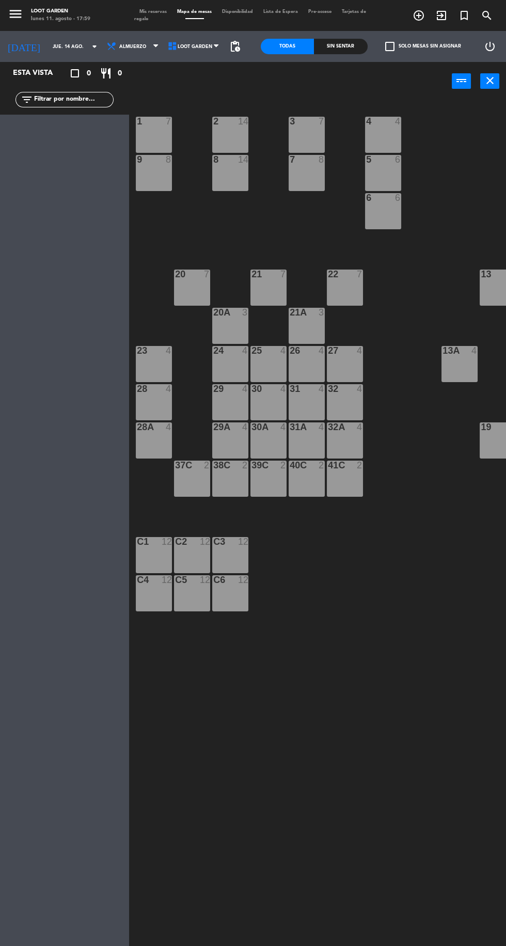
click at [457, 81] on icon "power_input" at bounding box center [461, 80] width 12 height 12
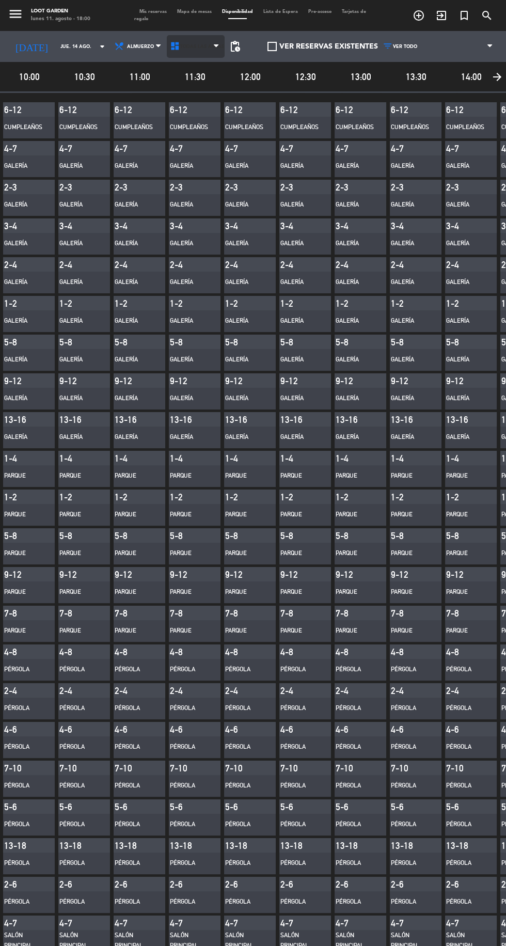
click at [219, 46] on span at bounding box center [219, 47] width 10 height 10
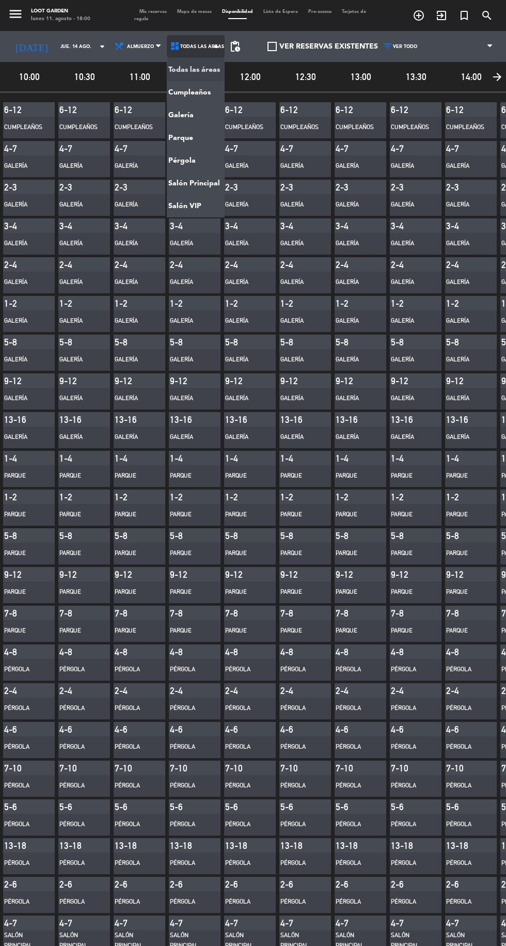
click at [195, 140] on main "menu Loot Garden [DATE] 11. agosto - 18:00 Mis reservas Mapa de mesas Disponibi…" at bounding box center [253, 473] width 506 height 946
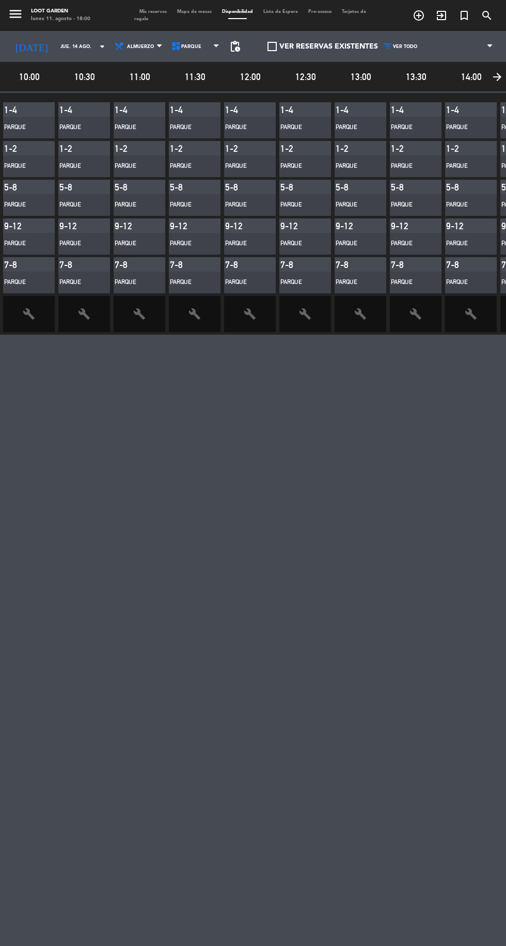
click at [267, 74] on span "12:00" at bounding box center [250, 76] width 52 height 15
click at [249, 74] on span "12:00" at bounding box center [250, 76] width 52 height 15
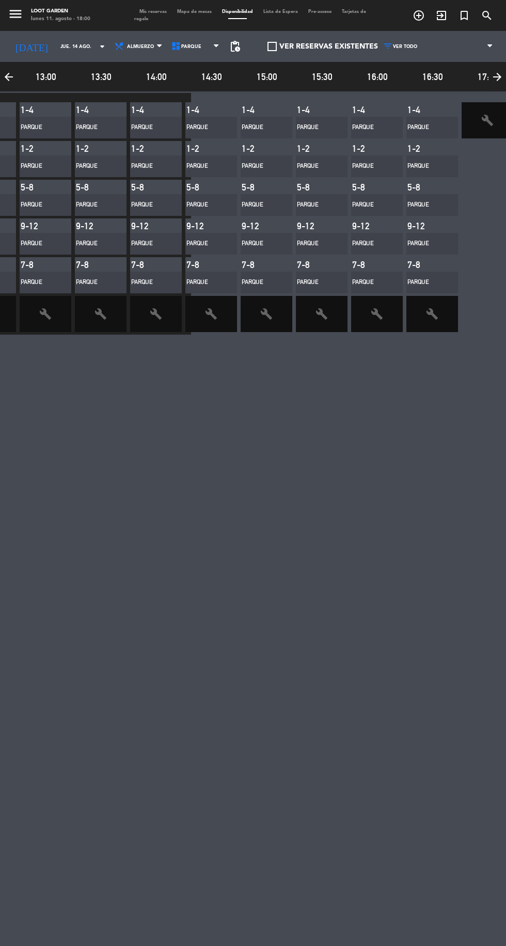
scroll to position [0, 320]
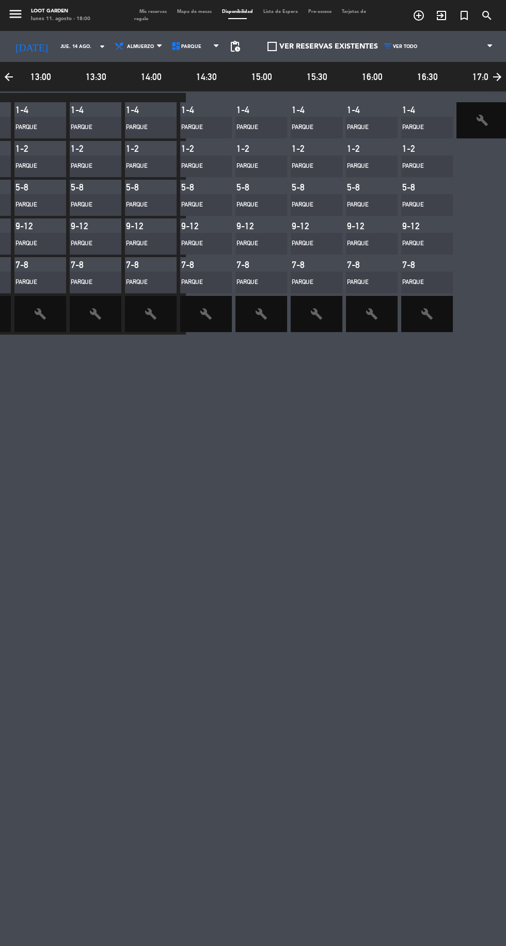
click at [195, 106] on div "1-4" at bounding box center [194, 109] width 26 height 11
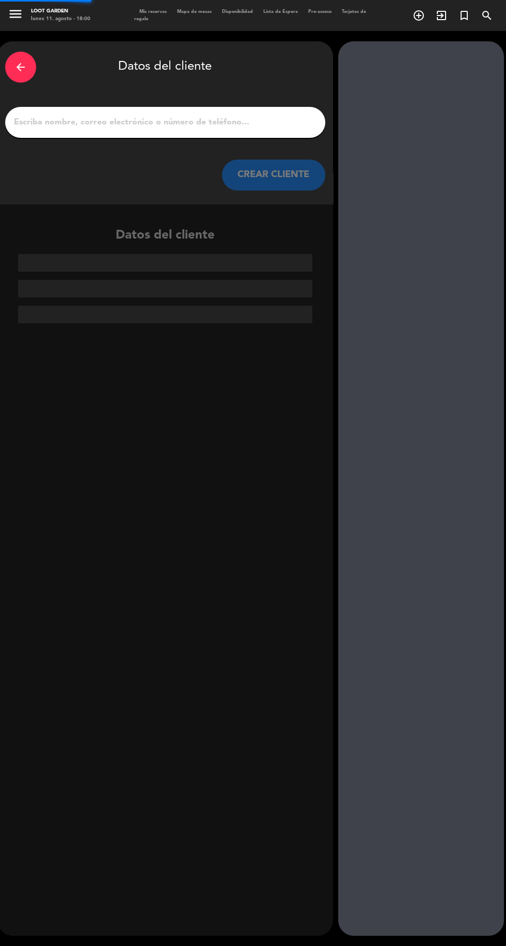
click at [186, 124] on input "1" at bounding box center [165, 122] width 305 height 14
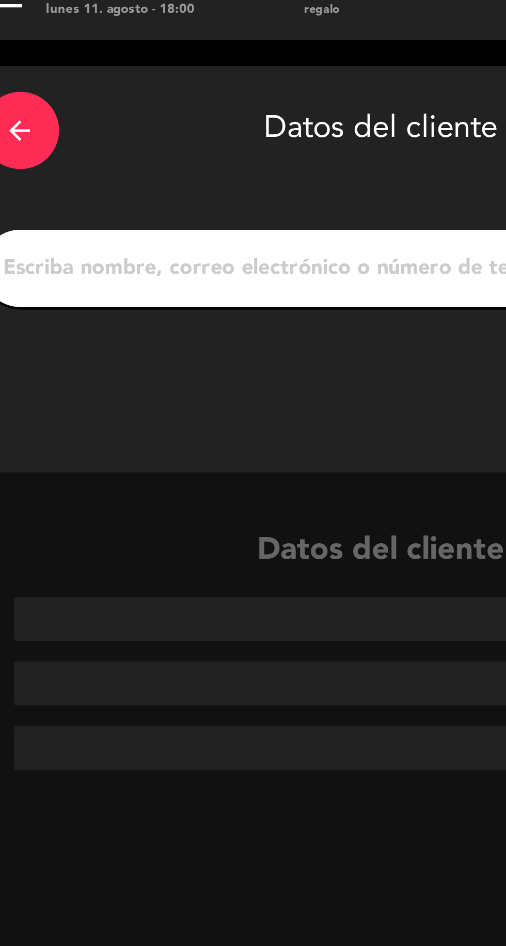
click at [26, 69] on icon "arrow_back" at bounding box center [20, 67] width 12 height 12
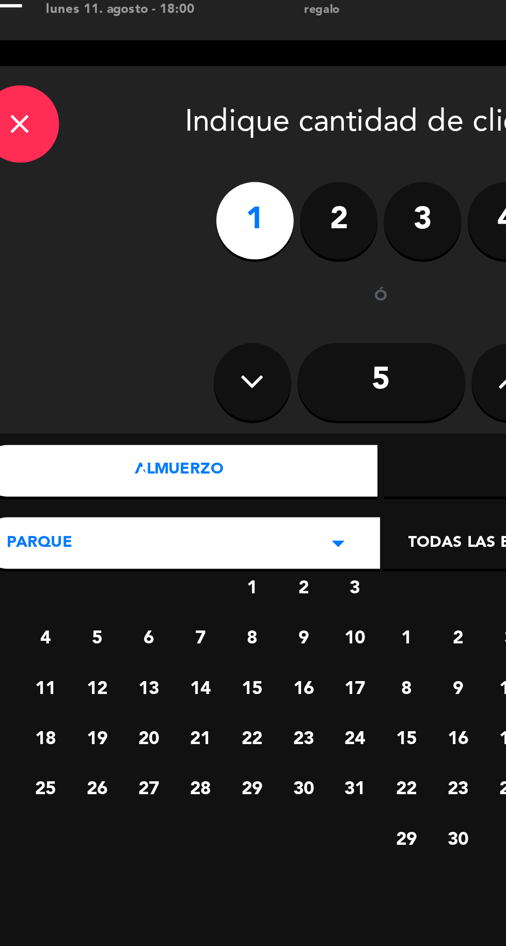
click at [25, 67] on icon "close" at bounding box center [20, 64] width 12 height 12
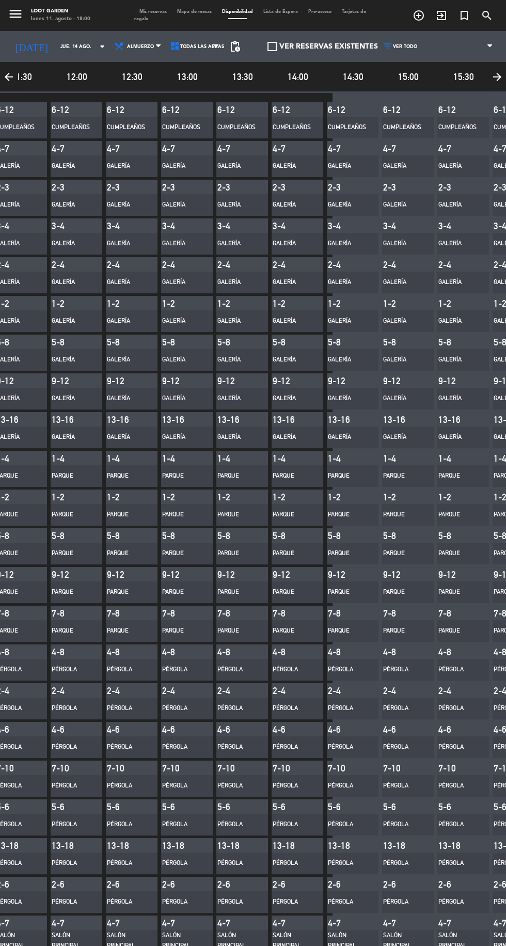
scroll to position [0, 208]
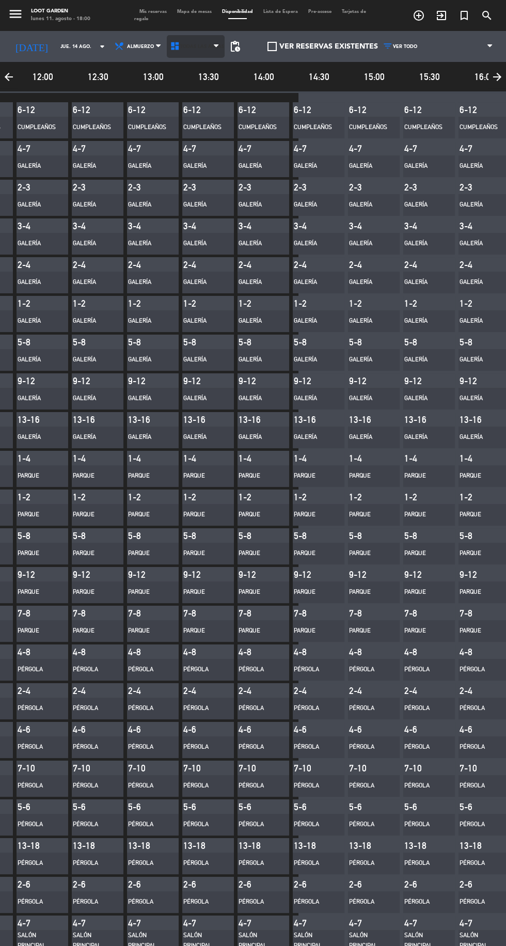
click at [216, 44] on icon at bounding box center [216, 46] width 5 height 8
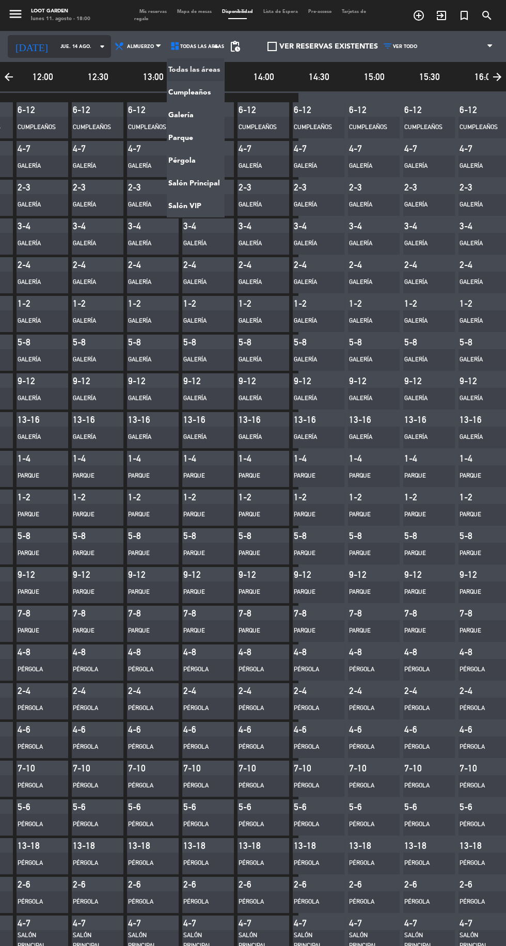
click at [69, 44] on input "jue. 14 ago." at bounding box center [87, 47] width 65 height 16
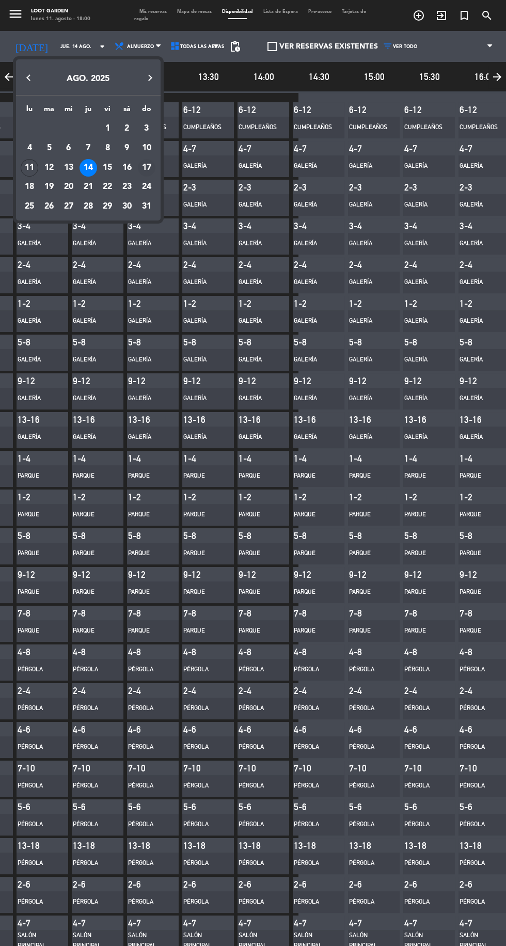
click at [150, 168] on div "17" at bounding box center [147, 168] width 18 height 18
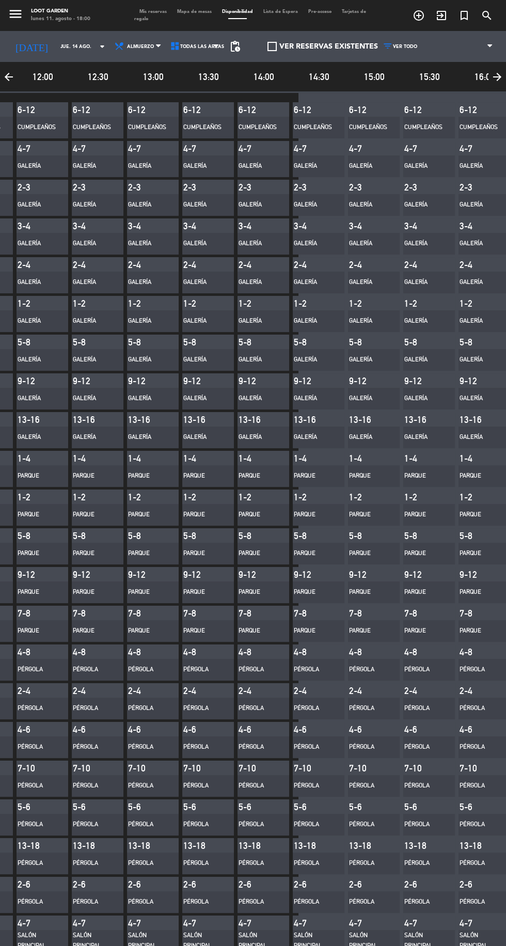
type input "dom. 17 ago."
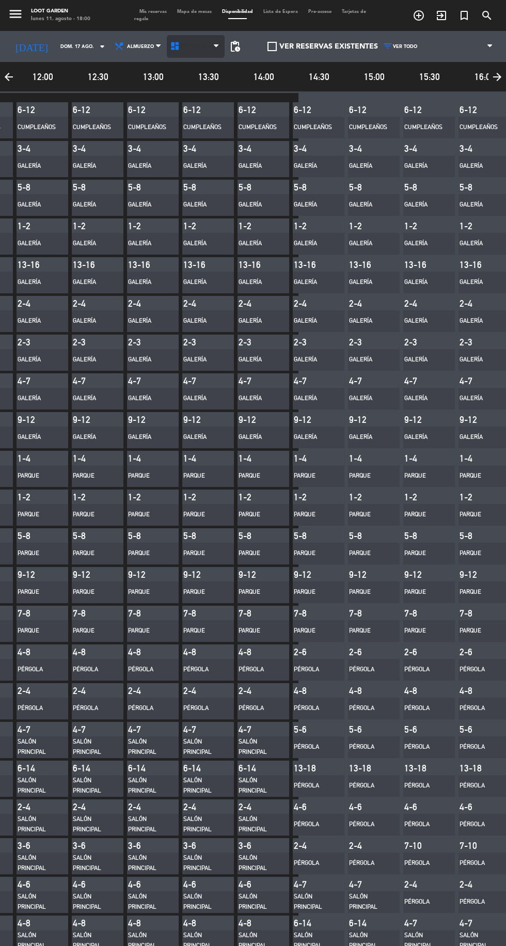
click at [216, 45] on icon at bounding box center [216, 46] width 5 height 8
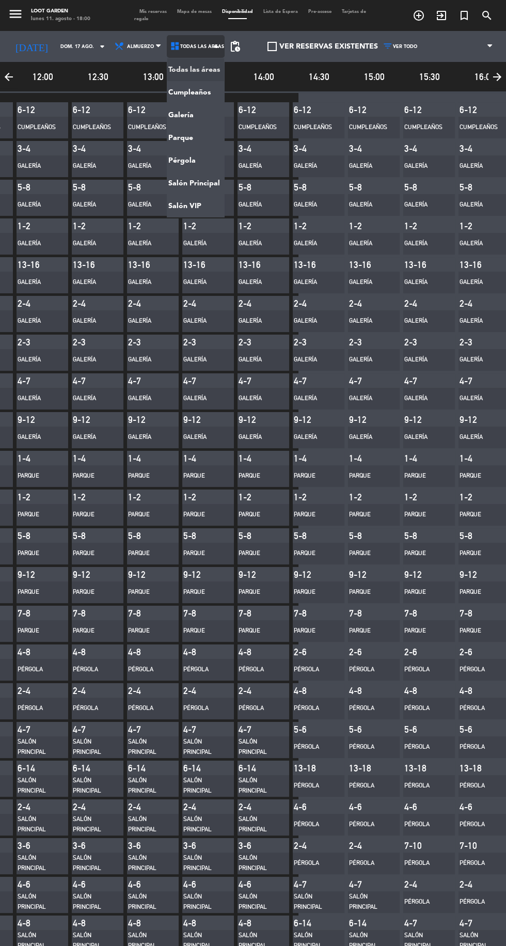
click at [201, 140] on main "menu Loot Garden [DATE] 11. agosto - 18:00 Mis reservas Mapa de mesas Disponibi…" at bounding box center [253, 473] width 506 height 946
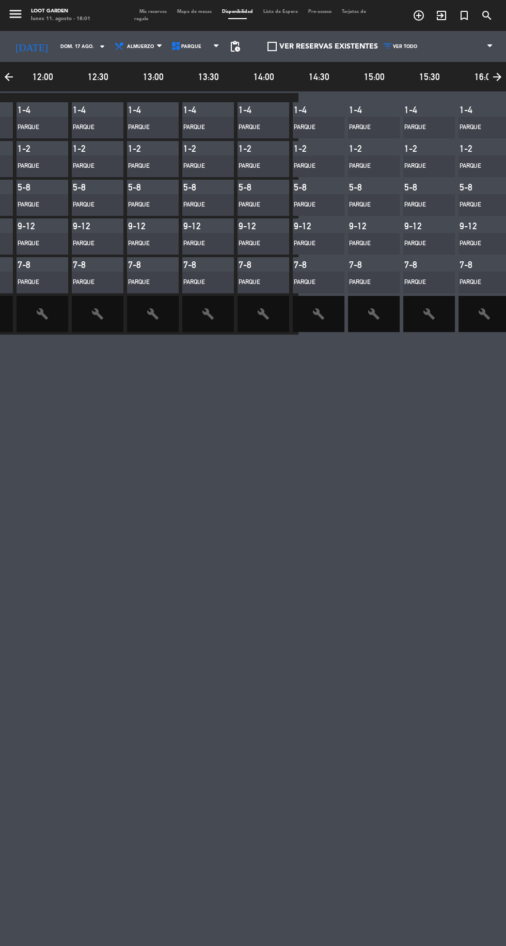
click at [491, 76] on icon "arrow_forward" at bounding box center [497, 77] width 18 height 23
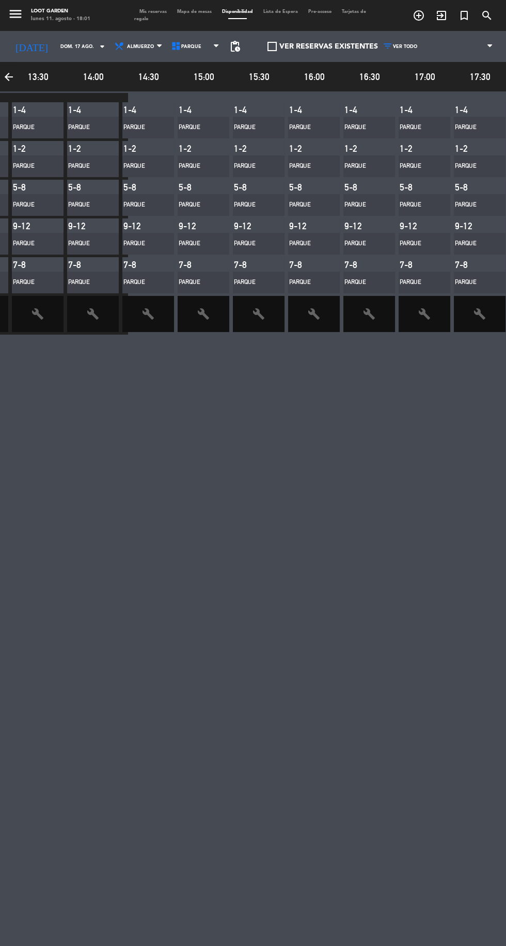
click at [116, 118] on div "Parque" at bounding box center [93, 128] width 52 height 22
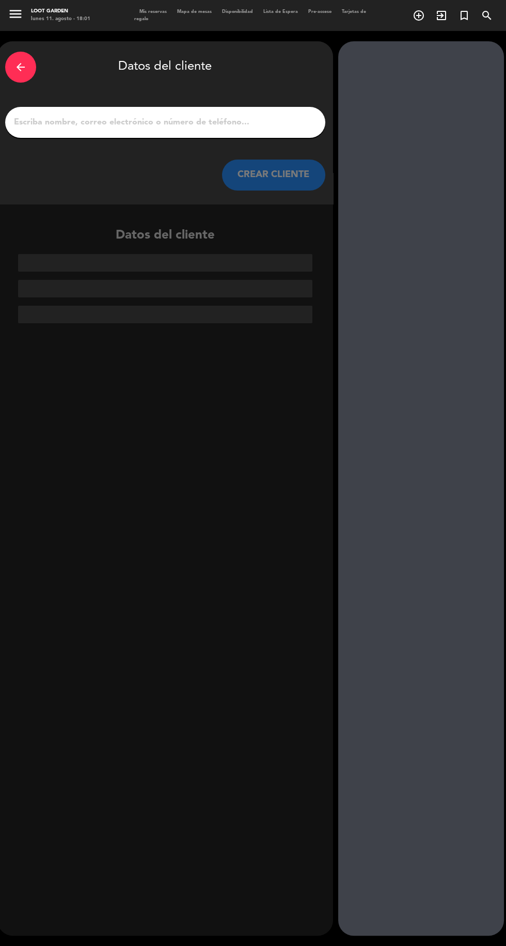
click at [24, 63] on icon "arrow_back" at bounding box center [20, 67] width 12 height 12
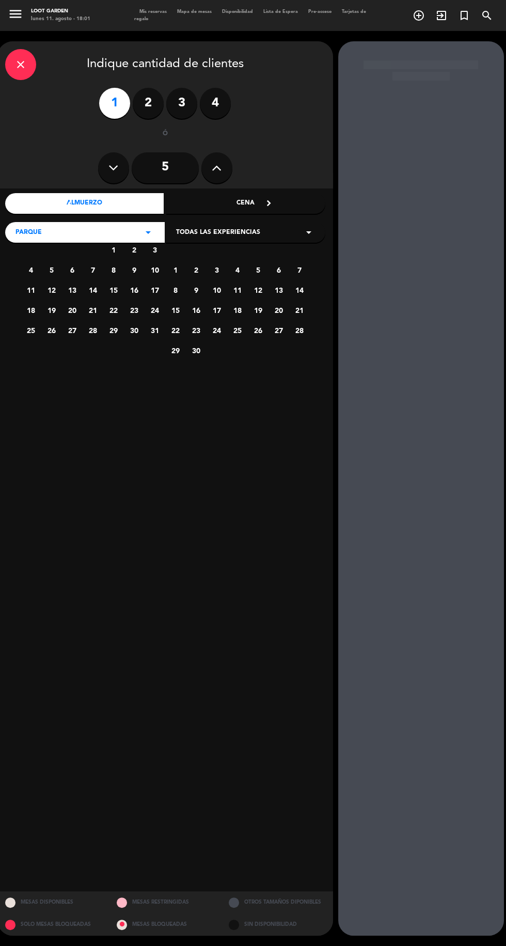
click at [22, 64] on icon "close" at bounding box center [20, 64] width 12 height 12
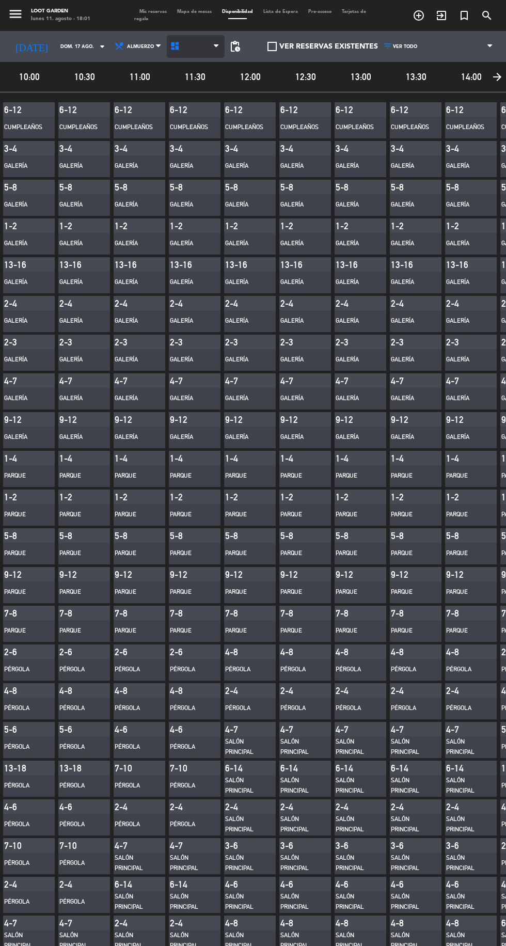
click at [219, 46] on span at bounding box center [219, 47] width 10 height 10
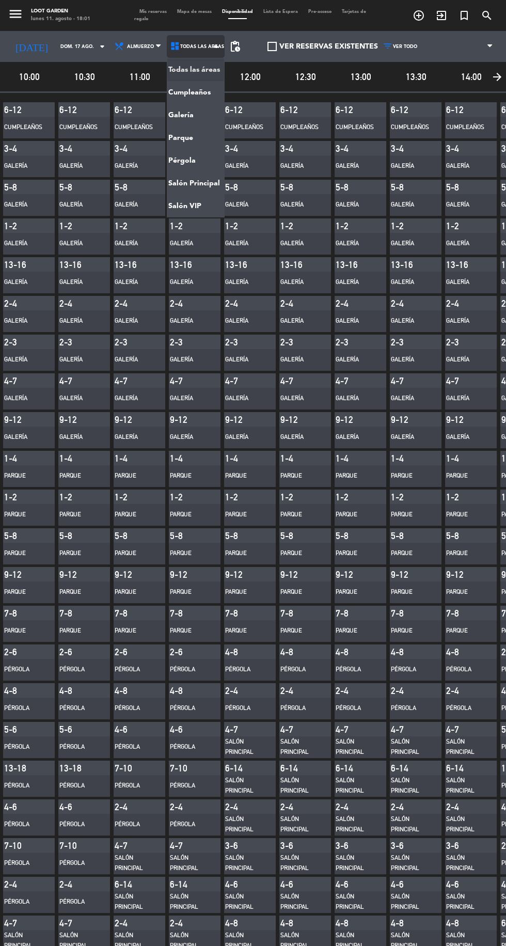
click at [210, 141] on main "menu Loot Garden [DATE] 11. agosto - 18:01 Mis reservas Mapa de mesas Disponibi…" at bounding box center [253, 473] width 506 height 946
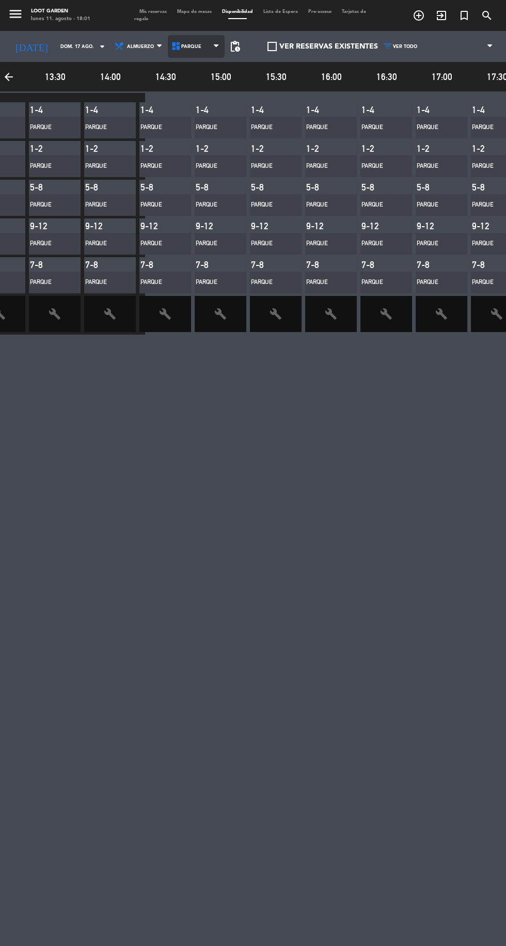
scroll to position [0, 378]
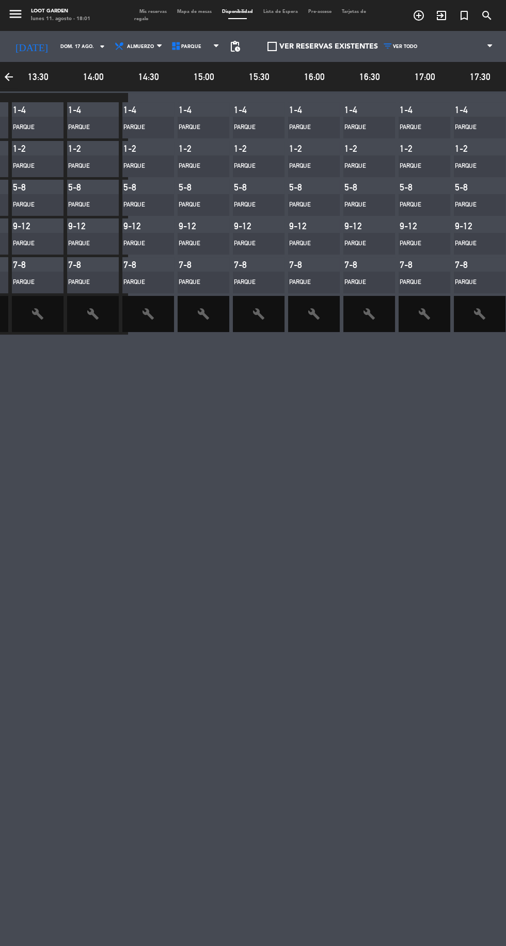
click at [329, 530] on main "menu Loot Garden [DATE] 11. agosto - 18:01 Mis reservas Mapa de mesas Disponibi…" at bounding box center [253, 473] width 506 height 946
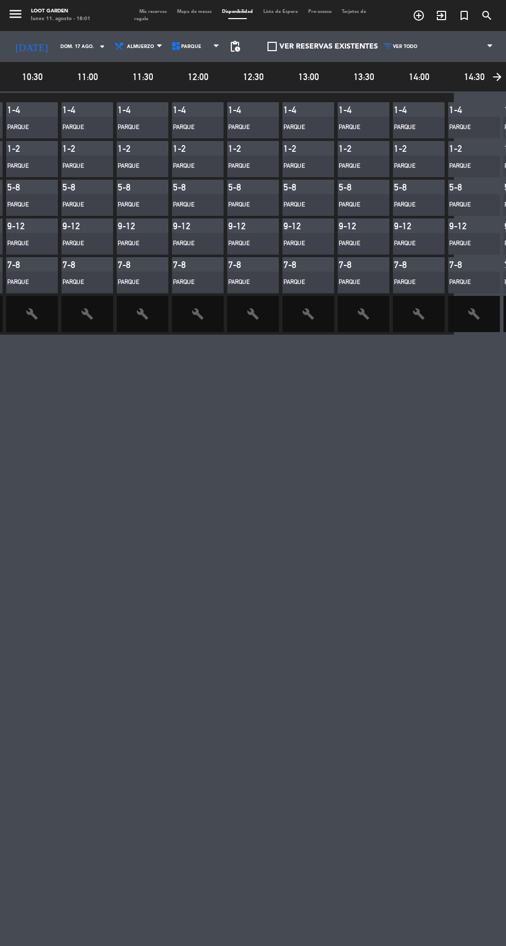
scroll to position [0, 0]
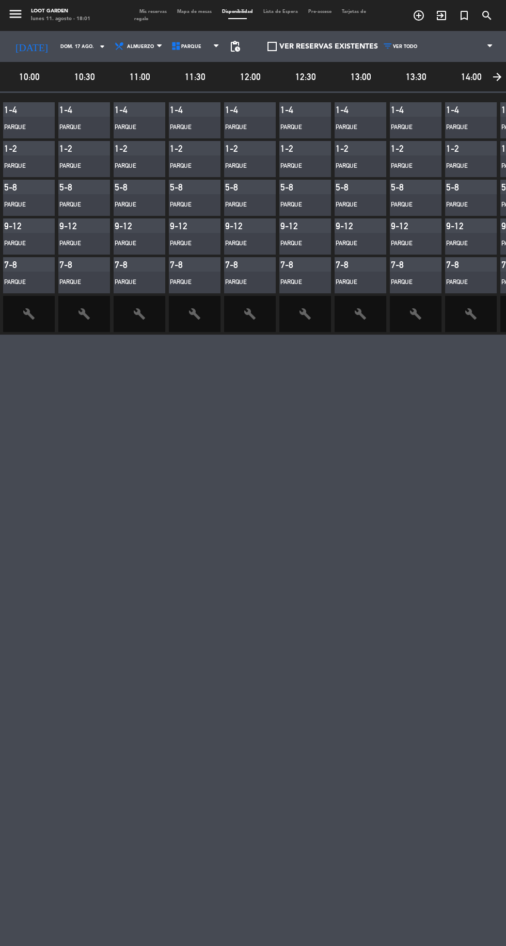
click at [19, 241] on div "Parque" at bounding box center [22, 243] width 36 height 10
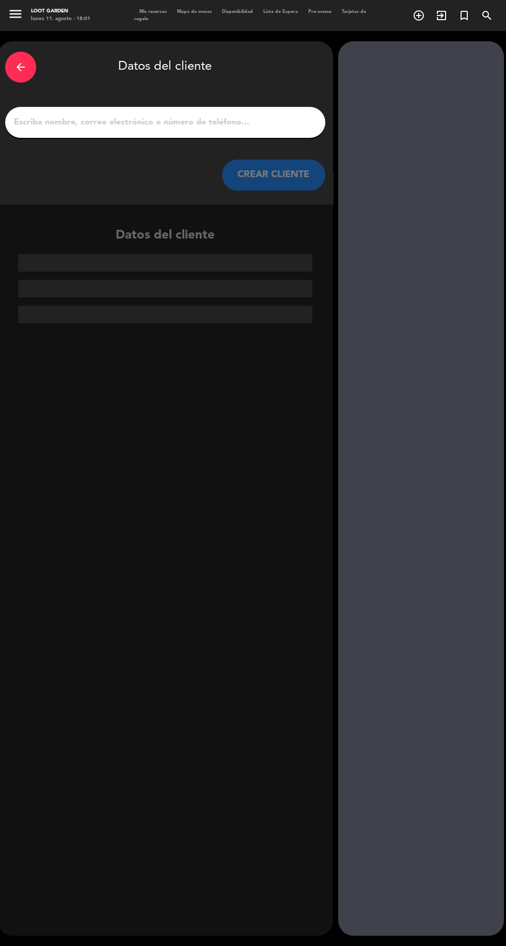
click at [25, 63] on icon "arrow_back" at bounding box center [20, 67] width 12 height 12
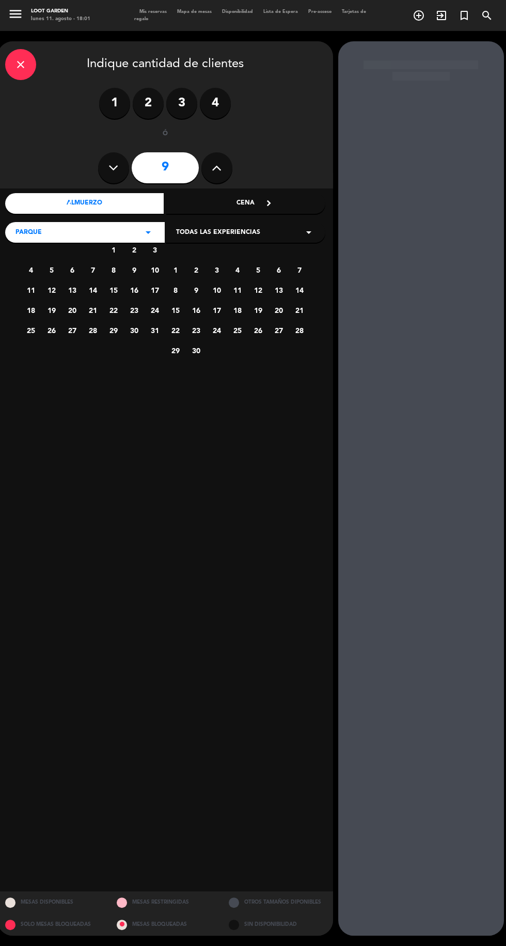
click at [22, 64] on icon "close" at bounding box center [20, 64] width 12 height 12
